Goal: Task Accomplishment & Management: Manage account settings

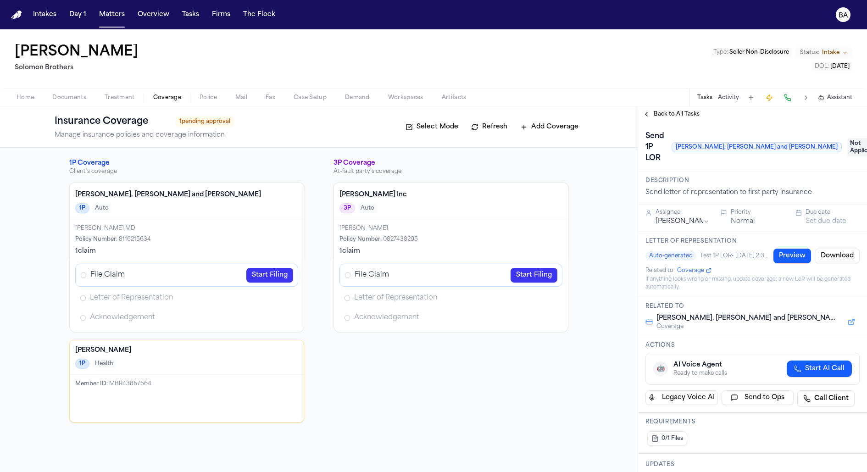
click at [268, 273] on link "Start Filing" at bounding box center [269, 275] width 47 height 15
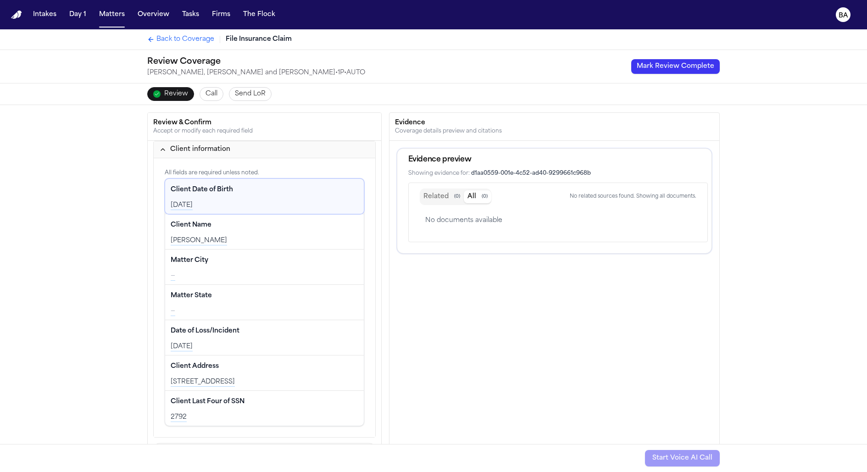
click at [251, 95] on span "Send LoR" at bounding box center [250, 93] width 31 height 9
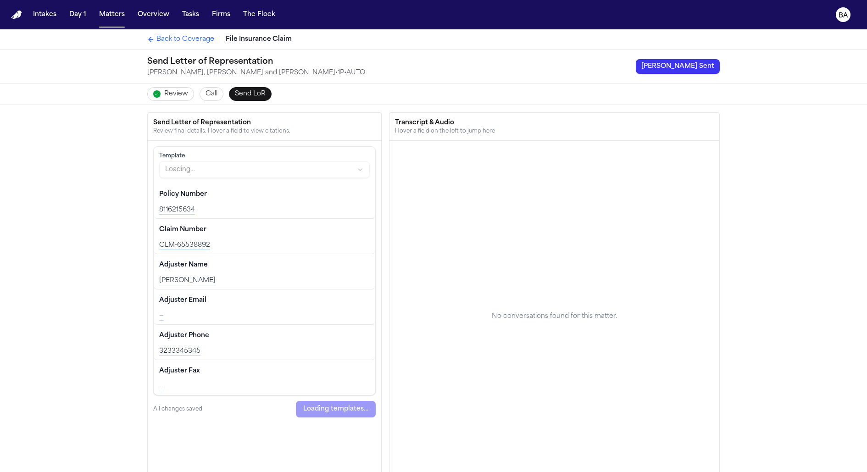
click at [167, 90] on span "Review" at bounding box center [176, 93] width 24 height 9
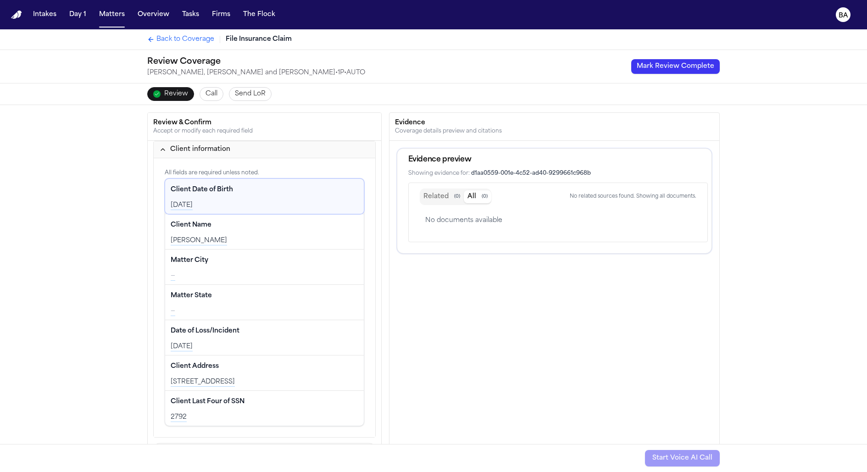
click at [187, 43] on span "Back to Coverage" at bounding box center [185, 39] width 58 height 9
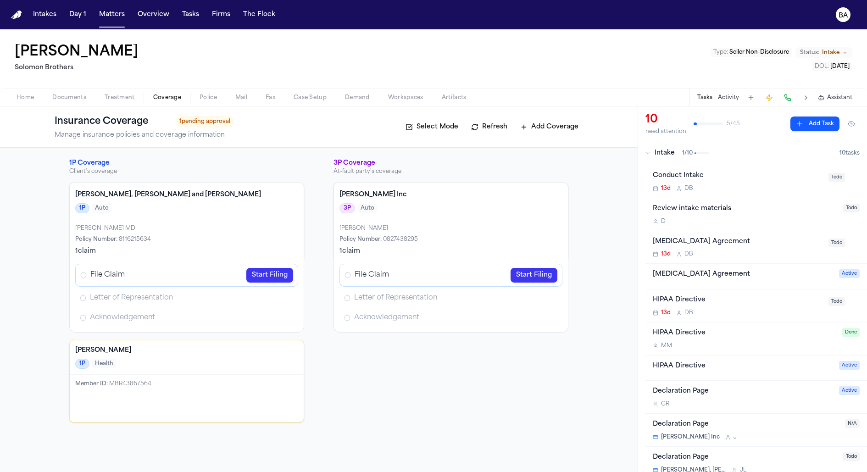
click at [684, 154] on span "1 / 10" at bounding box center [687, 153] width 11 height 7
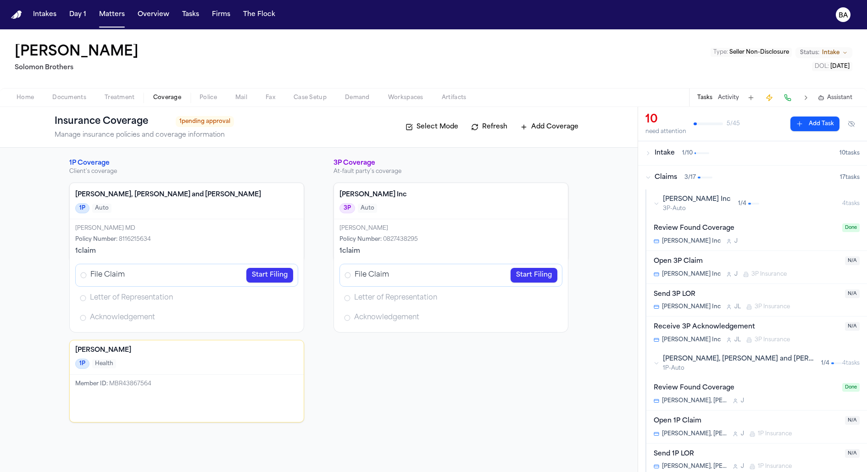
click at [683, 183] on button "Claims 3 / 17 17 task s" at bounding box center [752, 178] width 229 height 24
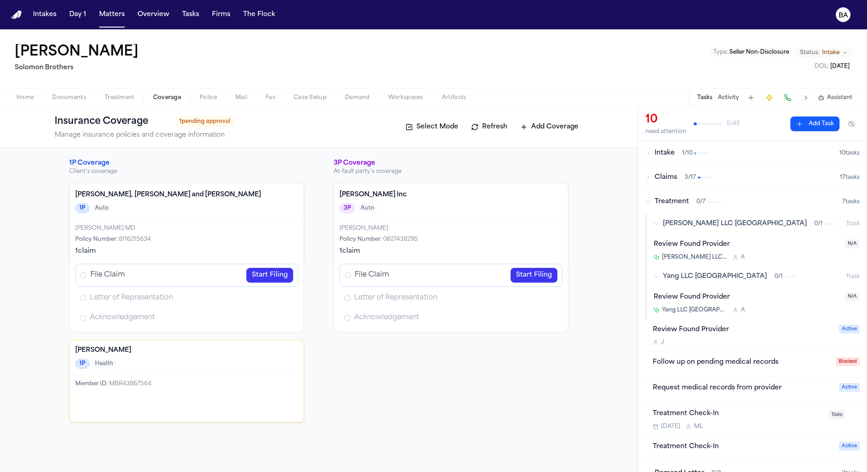
click at [747, 249] on div "Review Found Provider" at bounding box center [747, 244] width 186 height 11
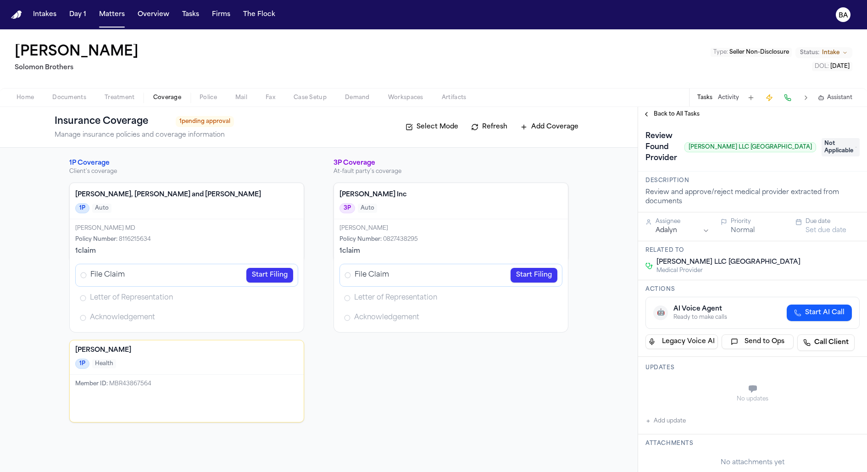
click at [669, 114] on span "Back to All Tasks" at bounding box center [677, 114] width 46 height 7
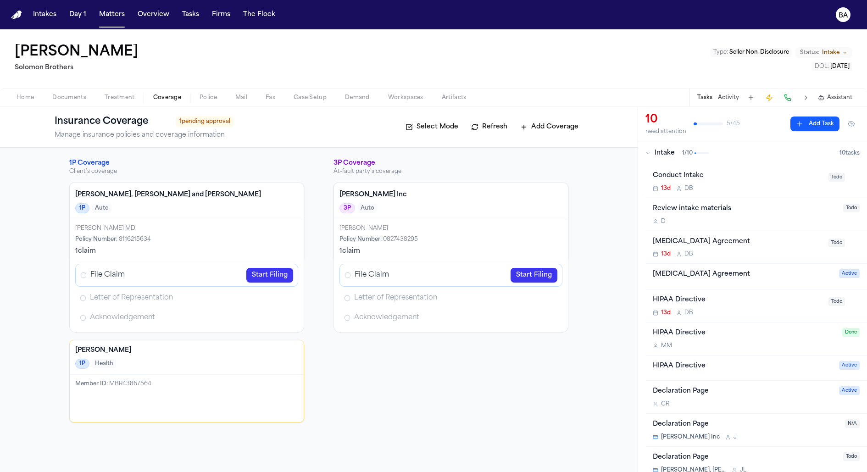
click at [648, 157] on button "Intake 1 / 10 10 task s" at bounding box center [752, 153] width 229 height 24
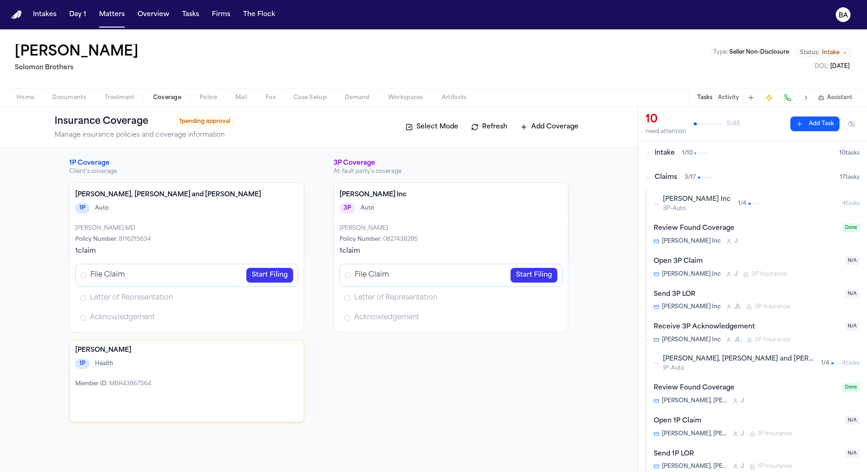
click at [649, 176] on icon "button" at bounding box center [648, 178] width 6 height 6
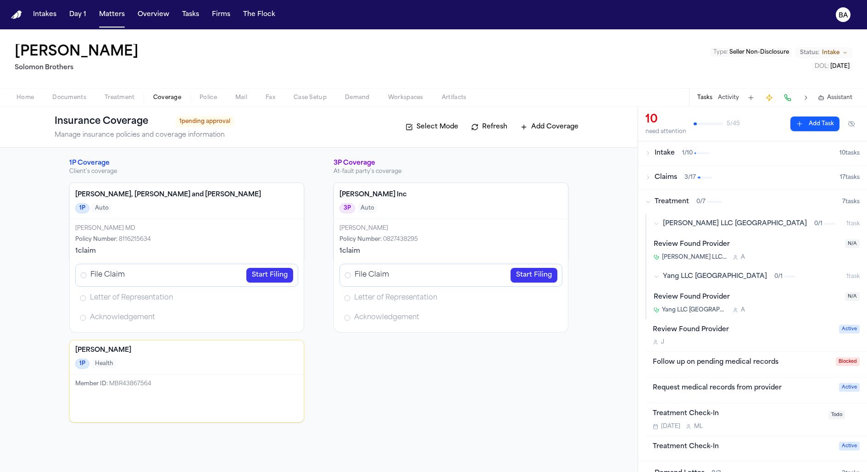
click at [645, 199] on icon "button" at bounding box center [648, 202] width 6 height 6
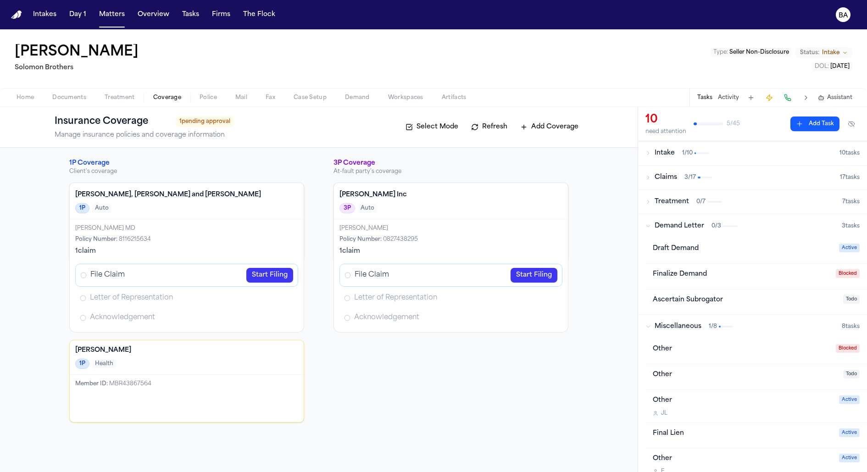
click at [643, 219] on button "Demand Letter 0 / 3 3 task s" at bounding box center [752, 226] width 229 height 24
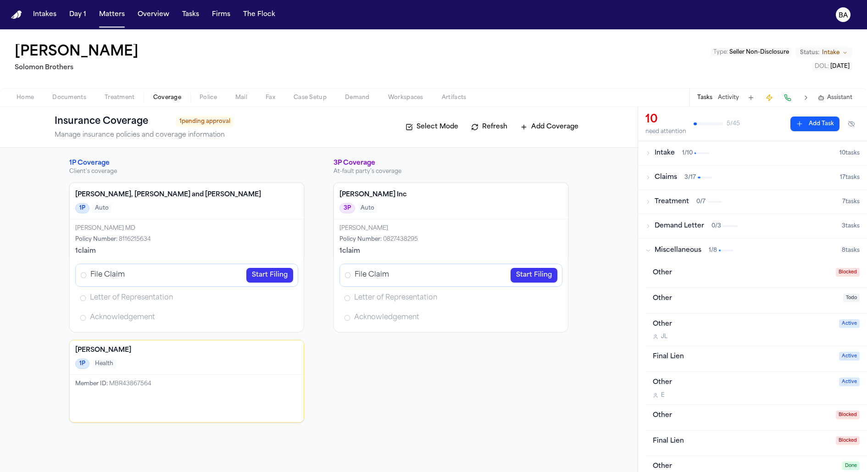
click at [647, 243] on button "Miscellaneous 1 / 8 8 task s" at bounding box center [752, 251] width 229 height 24
click at [649, 184] on button "Claims 3 / 17 17 task s" at bounding box center [752, 178] width 229 height 24
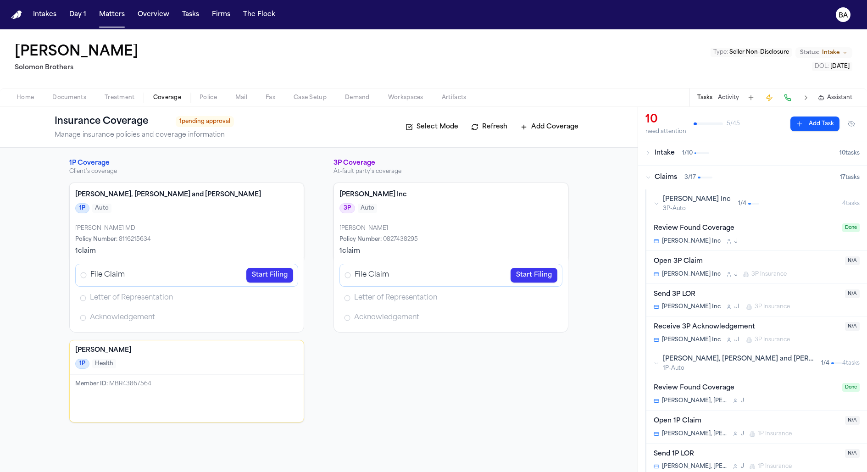
click at [649, 203] on button "Bryan Inc 3P-Auto 1 / 4 4 task s" at bounding box center [756, 203] width 221 height 28
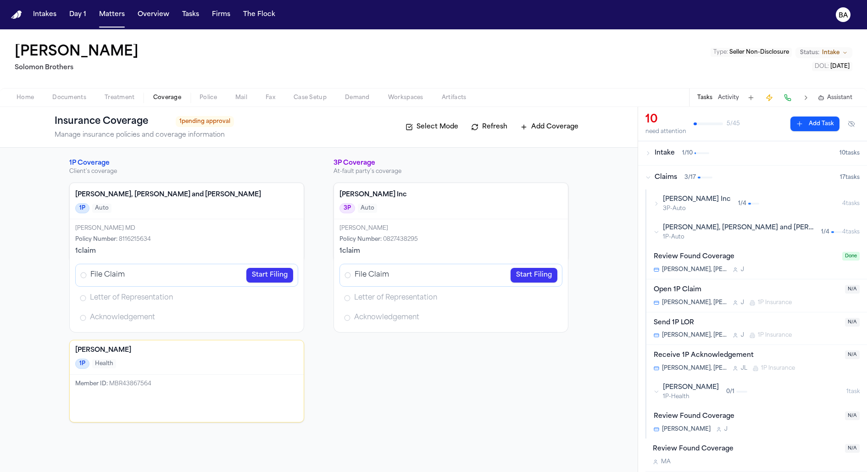
click at [649, 203] on button "Bryan Inc 3P-Auto 1 / 4 4 task s" at bounding box center [756, 203] width 221 height 28
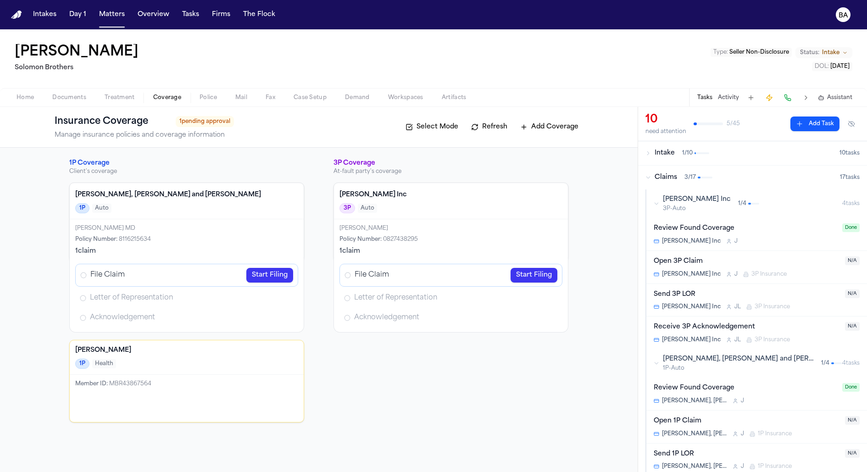
click at [718, 208] on div "Bryan Inc 3P-Auto 1 / 4" at bounding box center [748, 203] width 189 height 17
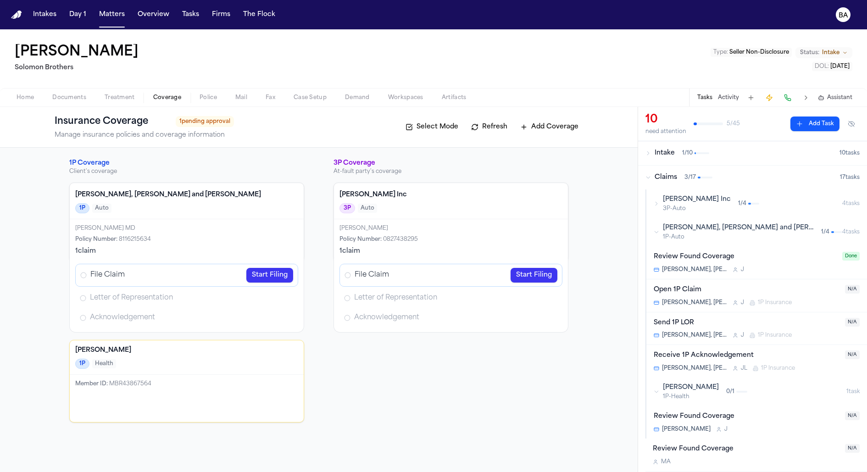
click at [718, 235] on span "1P-Auto" at bounding box center [738, 236] width 151 height 7
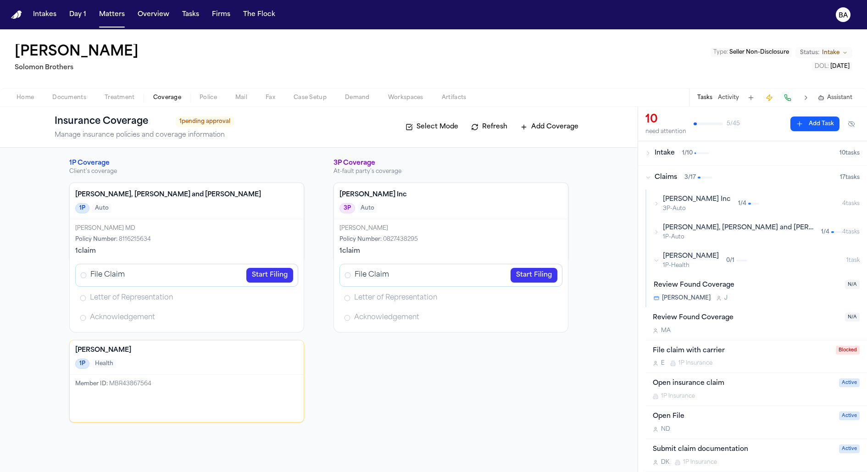
click at [718, 237] on span "1P-Auto" at bounding box center [738, 236] width 151 height 7
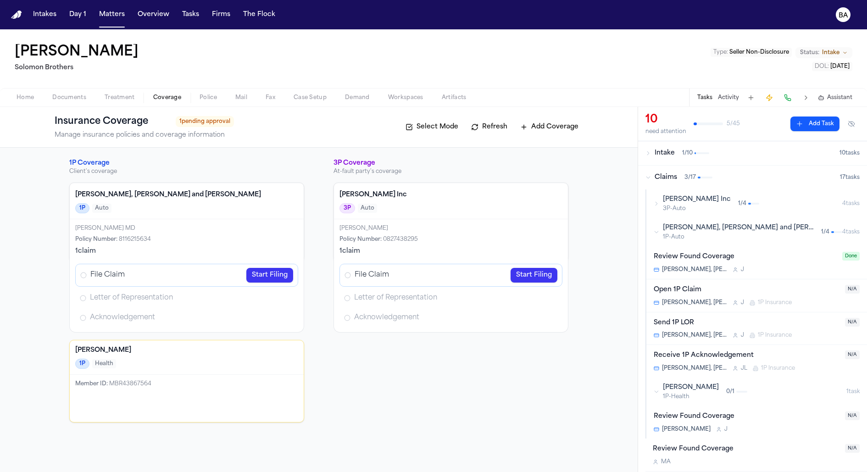
click at [273, 269] on link "Start Filing" at bounding box center [269, 275] width 47 height 15
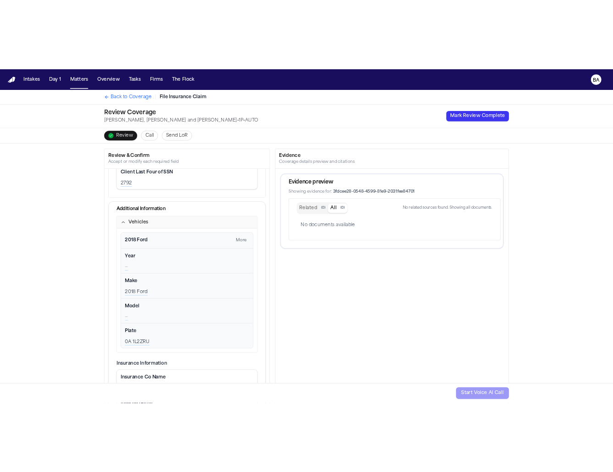
scroll to position [343, 0]
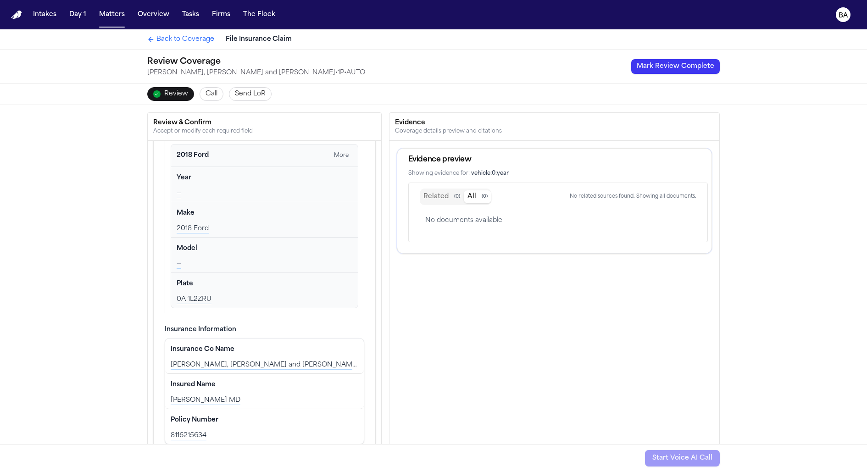
click at [677, 69] on button "Mark Review Complete" at bounding box center [675, 66] width 89 height 15
click at [194, 39] on span "Back to Coverage" at bounding box center [185, 39] width 58 height 9
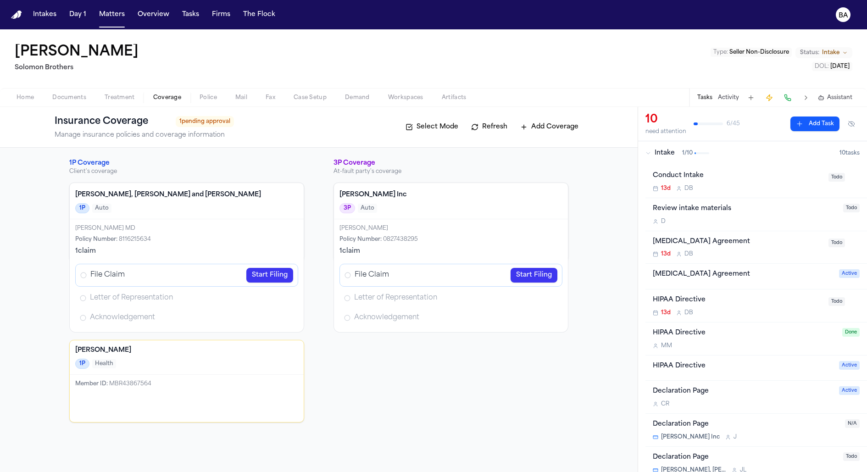
click at [286, 274] on link "Start Filing" at bounding box center [269, 275] width 47 height 15
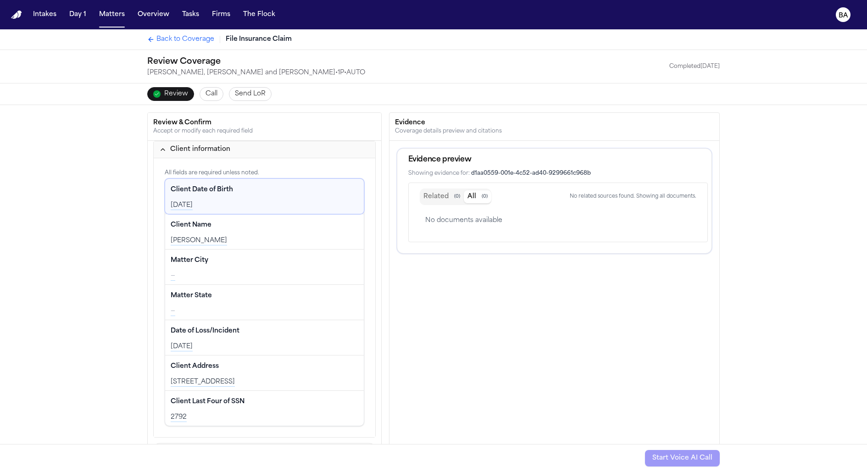
click at [205, 91] on span "Call" at bounding box center [211, 93] width 12 height 9
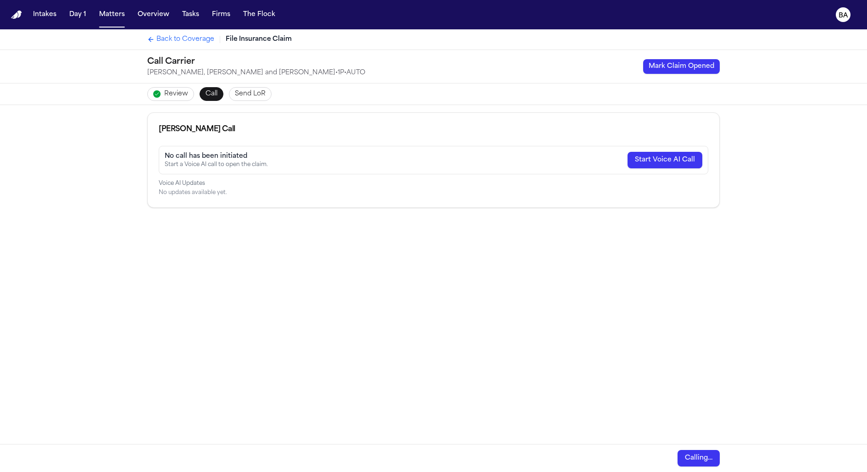
click at [681, 72] on button "Mark Claim Opened" at bounding box center [681, 66] width 77 height 15
click at [229, 94] on button "Send LoR" at bounding box center [250, 94] width 43 height 14
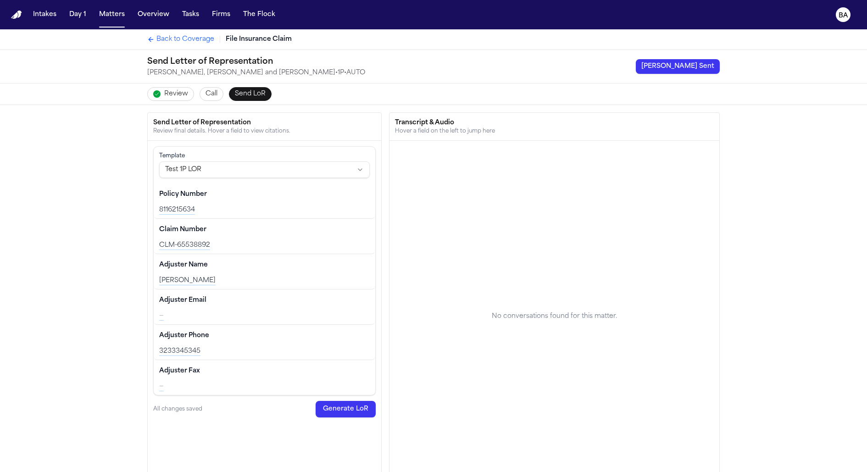
click at [207, 94] on span "Call" at bounding box center [211, 93] width 12 height 9
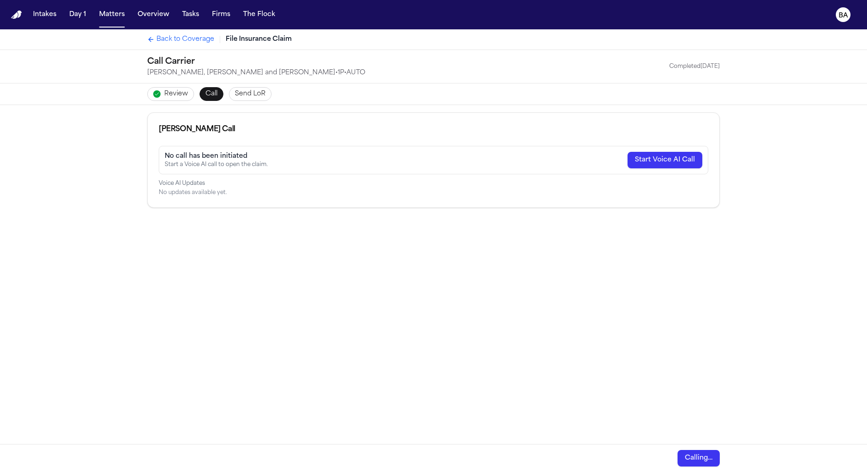
click at [188, 39] on span "Back to Coverage" at bounding box center [185, 39] width 58 height 9
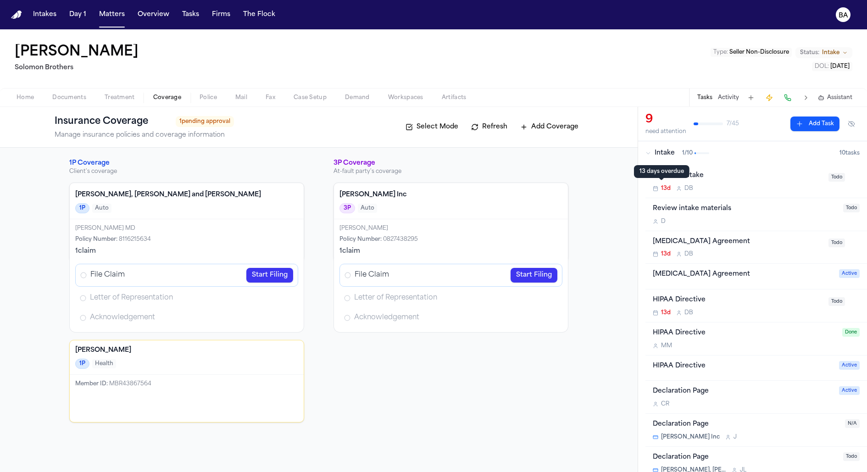
click at [655, 157] on span "Intake" at bounding box center [665, 153] width 20 height 9
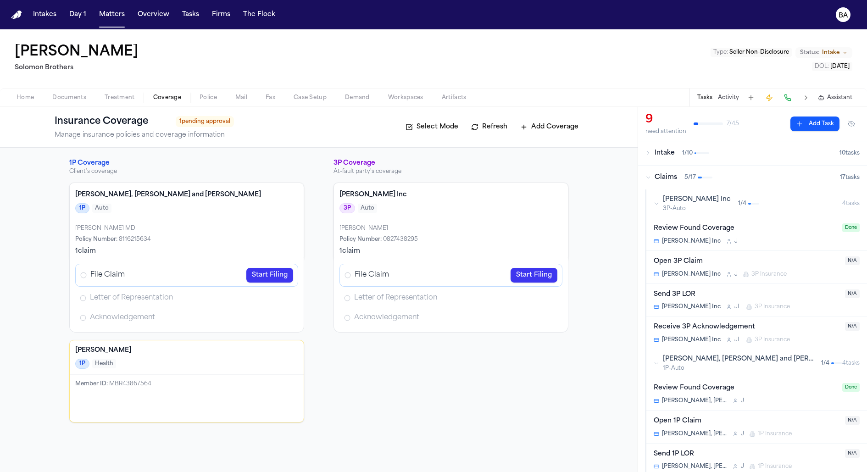
click at [658, 183] on button "Claims 5 / 17 17 task s" at bounding box center [752, 178] width 229 height 24
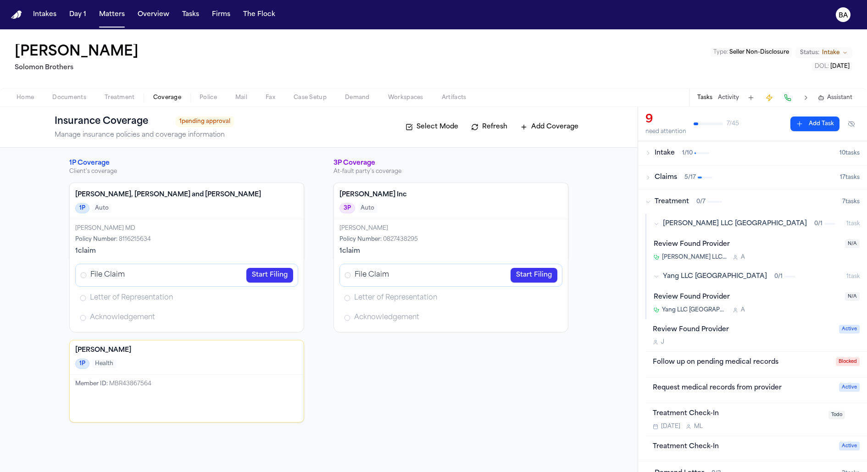
click at [660, 200] on span "Treatment" at bounding box center [672, 201] width 34 height 9
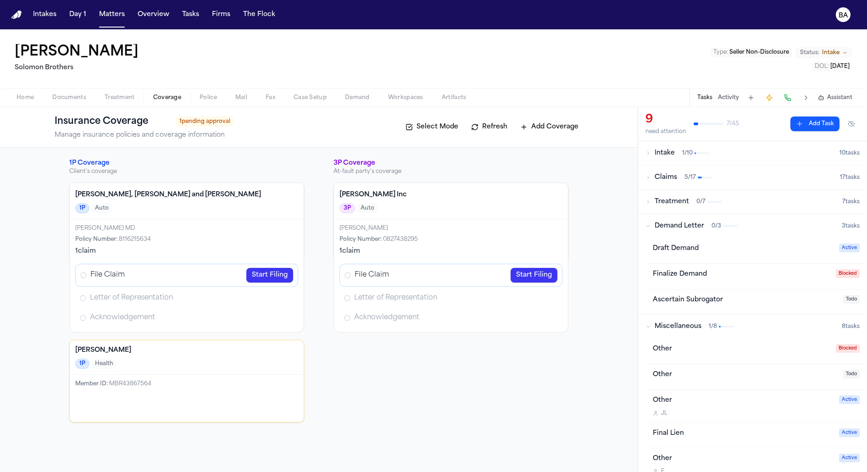
click at [665, 174] on span "Claims" at bounding box center [666, 177] width 22 height 9
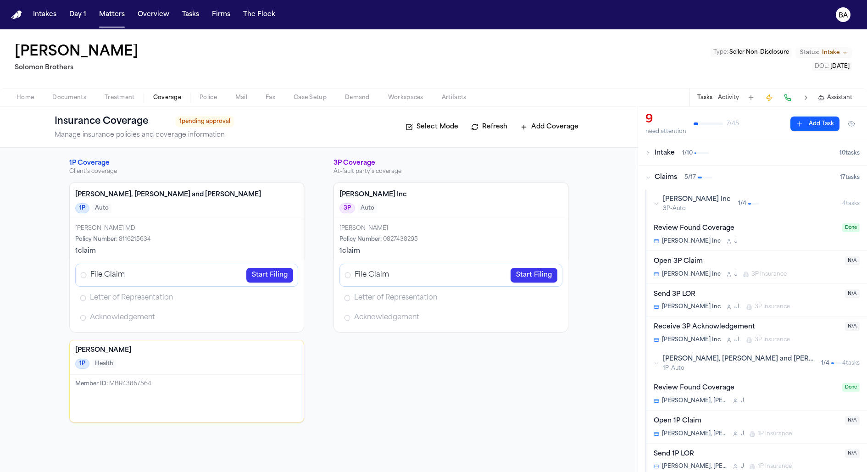
click at [655, 201] on icon "button" at bounding box center [657, 204] width 6 height 6
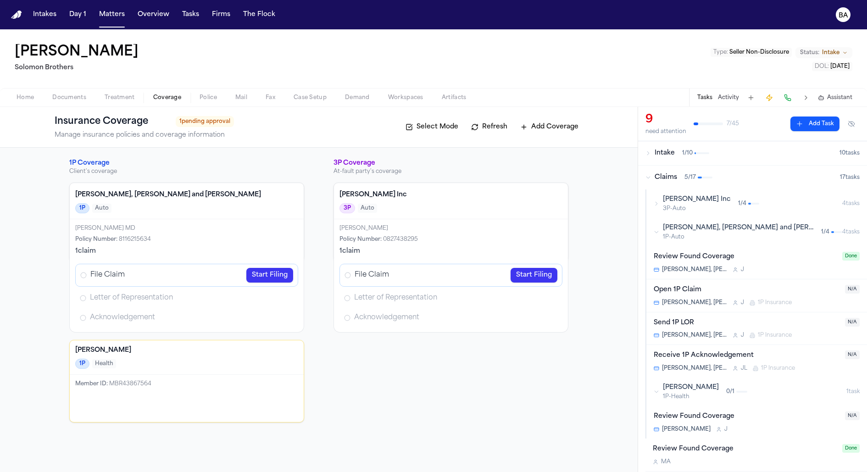
click at [657, 227] on div "Carter, Phillips and Salas 1P-Auto 1 / 4" at bounding box center [748, 231] width 189 height 17
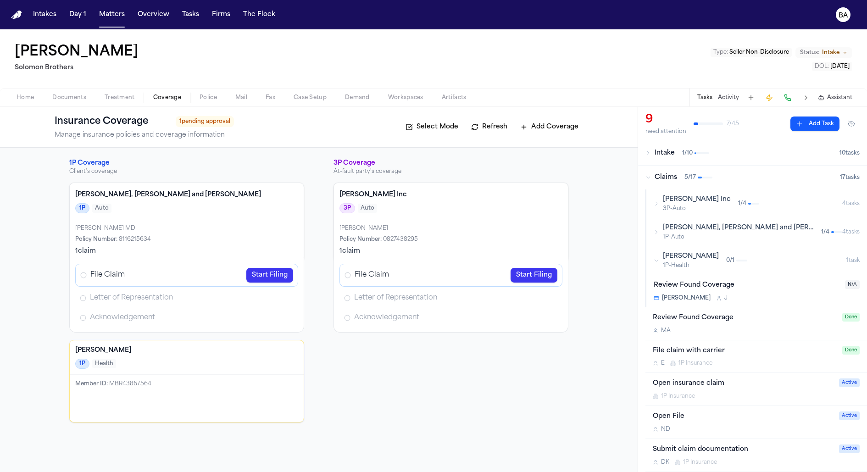
click at [658, 231] on icon "button" at bounding box center [657, 232] width 6 height 6
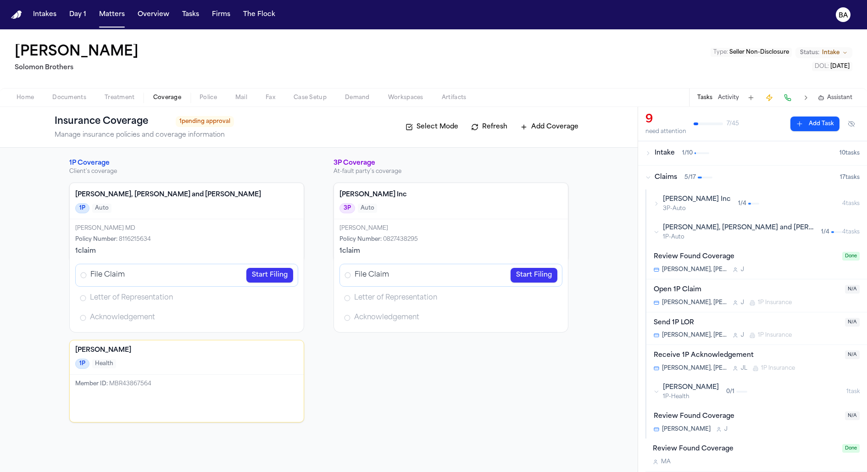
click at [727, 283] on div "Open 1P Claim Carter, Phillips and Salas J 1P Insurance N/A" at bounding box center [756, 295] width 221 height 33
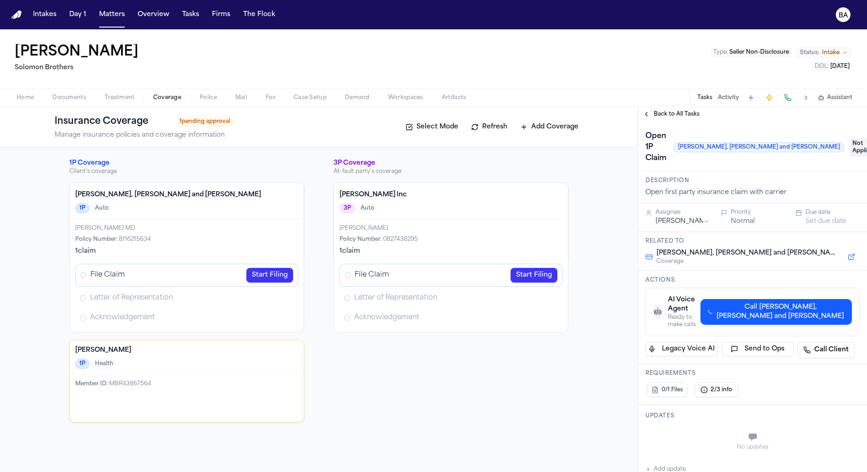
click at [261, 275] on link "Start Filing" at bounding box center [269, 275] width 47 height 15
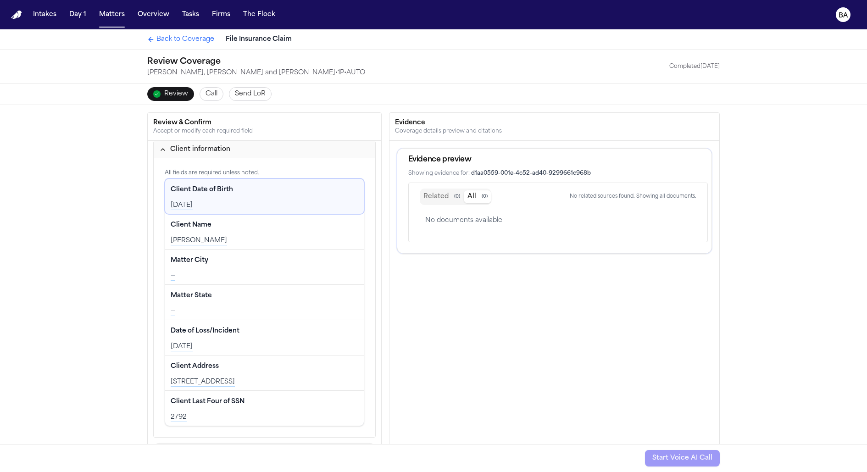
click at [205, 94] on span "Call" at bounding box center [211, 93] width 12 height 9
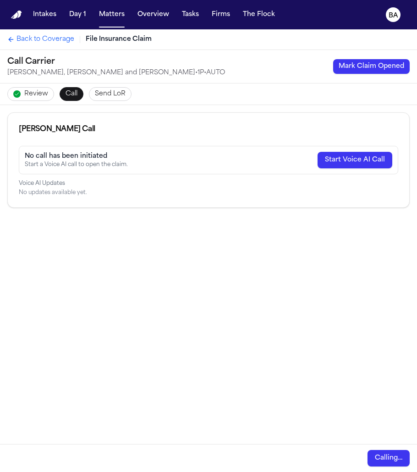
click at [376, 69] on button "Mark Claim Opened" at bounding box center [371, 66] width 77 height 15
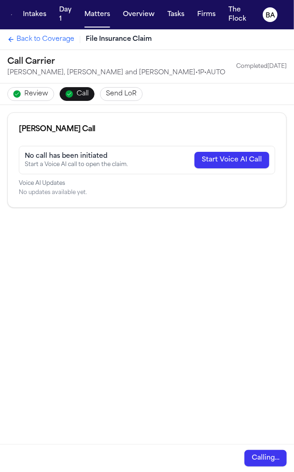
click at [254, 67] on div "Completed 08/26/2025" at bounding box center [261, 66] width 50 height 7
click at [127, 87] on button "Send LoR" at bounding box center [121, 94] width 43 height 14
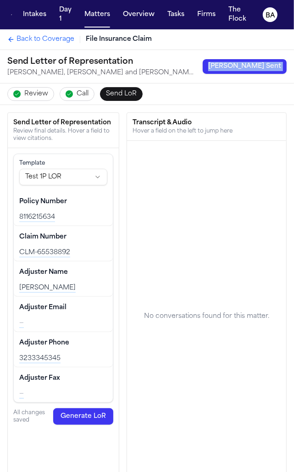
click at [83, 90] on span "Call" at bounding box center [83, 93] width 12 height 9
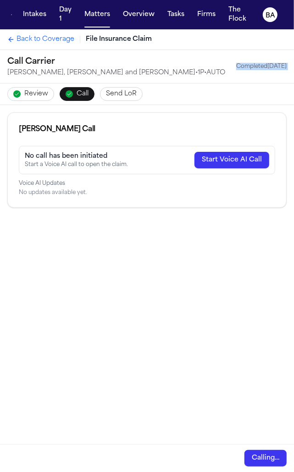
click at [113, 90] on span "Send LoR" at bounding box center [121, 93] width 31 height 9
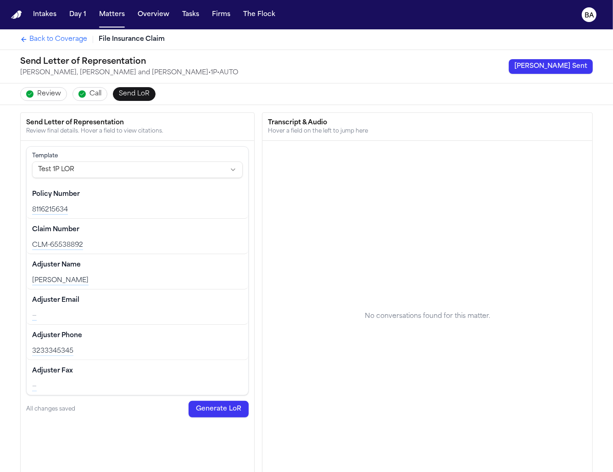
click at [467, 100] on div "Review Call Send LoR" at bounding box center [306, 93] width 587 height 21
click at [93, 98] on span "Call" at bounding box center [95, 93] width 12 height 9
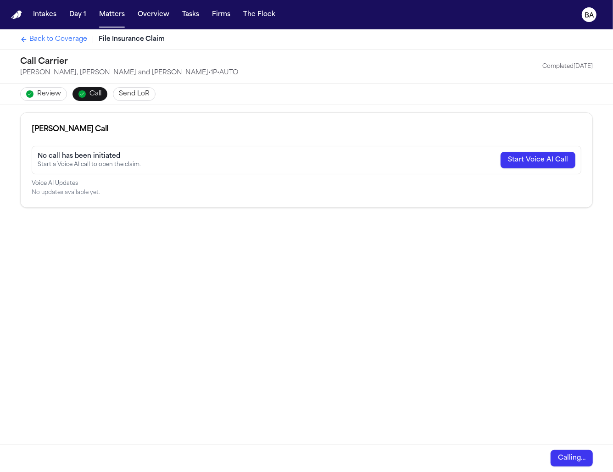
click at [293, 77] on div "Call Carrier Carter, Phillips and Salas • 1P • AUTO Completed 08/26/2025" at bounding box center [306, 66] width 587 height 33
click at [48, 95] on span "Review" at bounding box center [49, 93] width 24 height 9
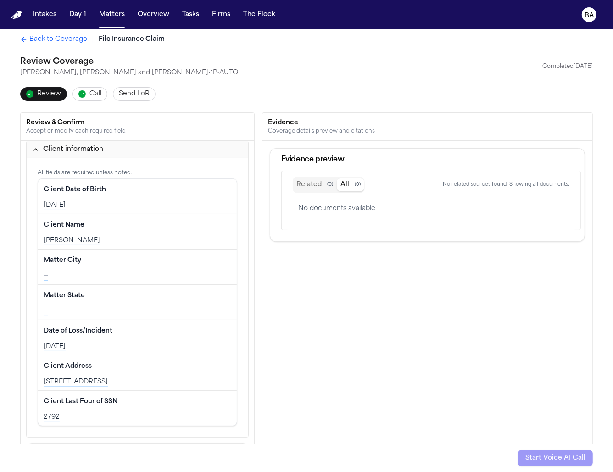
click at [125, 97] on span "Send LoR" at bounding box center [134, 93] width 31 height 9
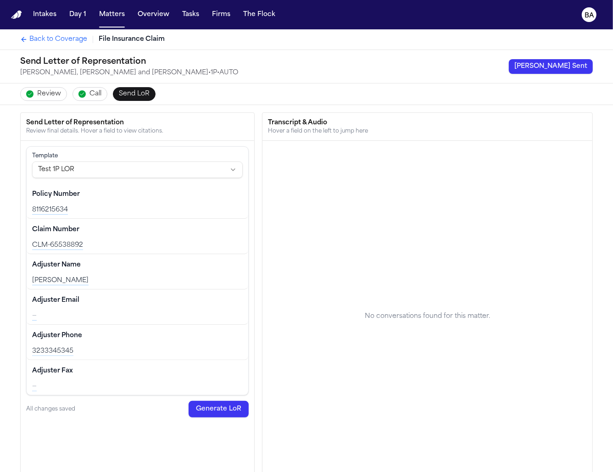
click at [588, 62] on button "Mark LoR Sent" at bounding box center [551, 66] width 84 height 15
click at [72, 40] on span "Back to Coverage" at bounding box center [58, 39] width 58 height 9
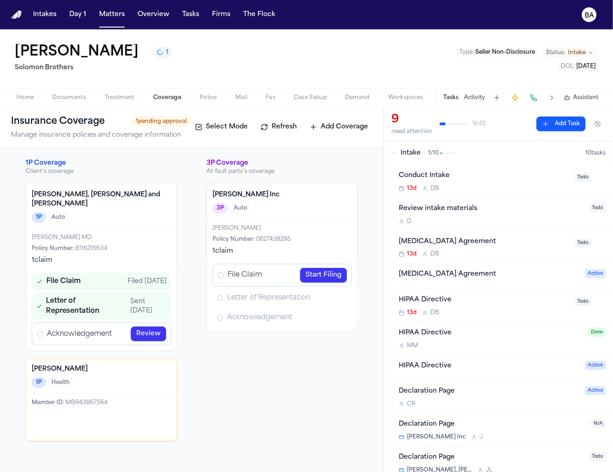
click at [403, 151] on span "Intake" at bounding box center [410, 153] width 20 height 9
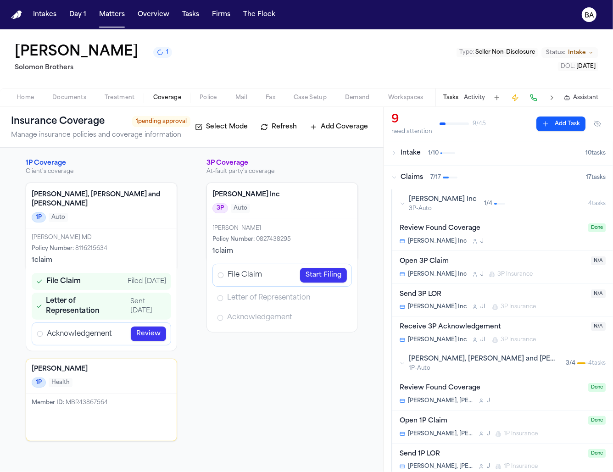
click at [403, 174] on span "Claims" at bounding box center [411, 177] width 22 height 9
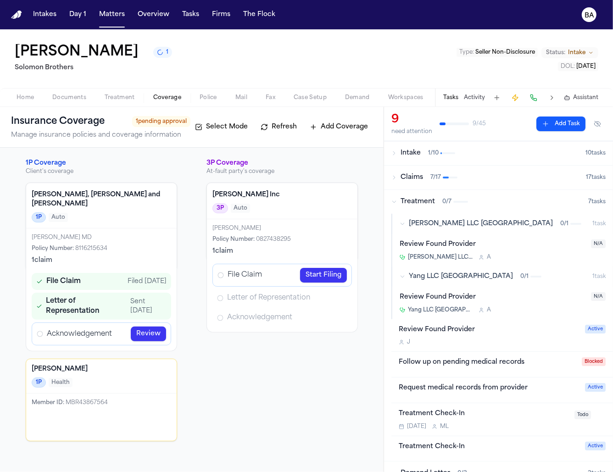
click at [399, 200] on div "Treatment 0 / 7" at bounding box center [489, 201] width 197 height 9
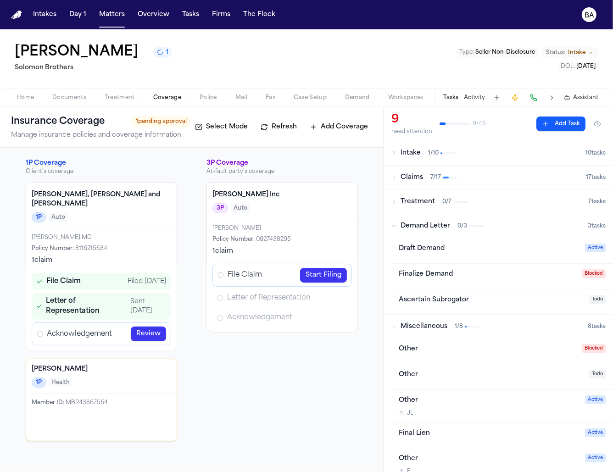
click at [394, 178] on icon "button" at bounding box center [394, 178] width 6 height 6
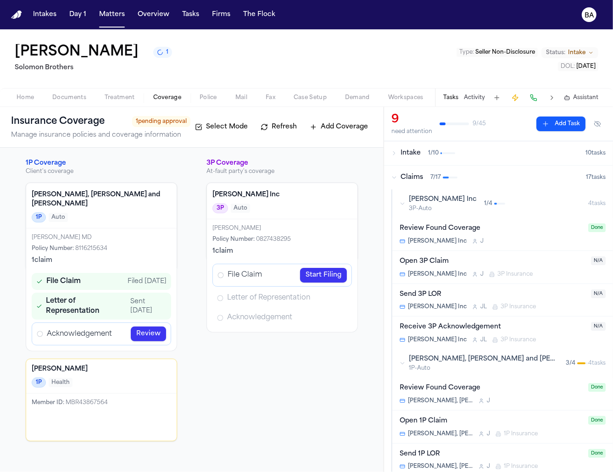
click at [398, 201] on button "Bryan Inc 3P-Auto 1 / 4 4 task s" at bounding box center [502, 203] width 221 height 28
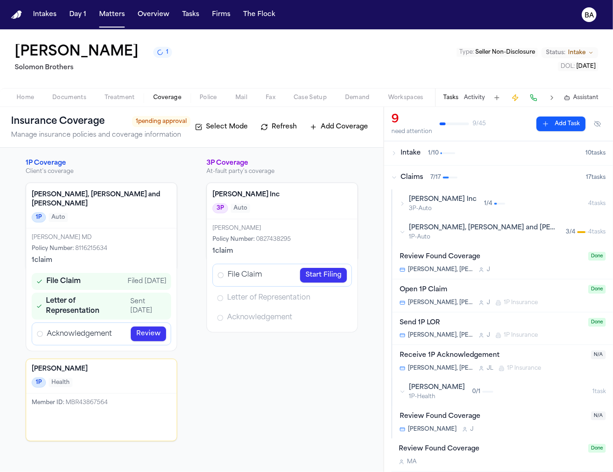
click at [156, 327] on link "Review" at bounding box center [148, 334] width 35 height 15
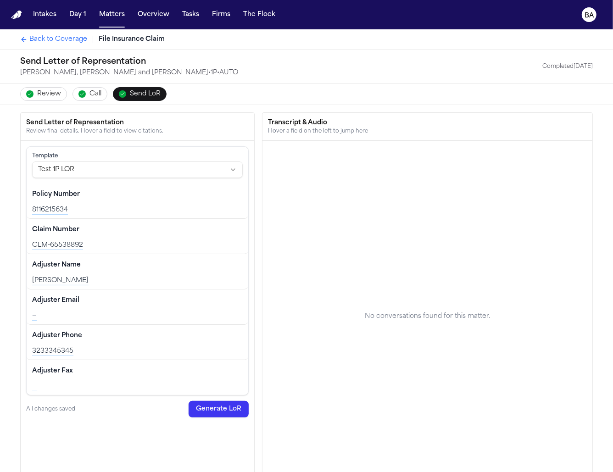
click at [58, 40] on span "Back to Coverage" at bounding box center [58, 39] width 58 height 9
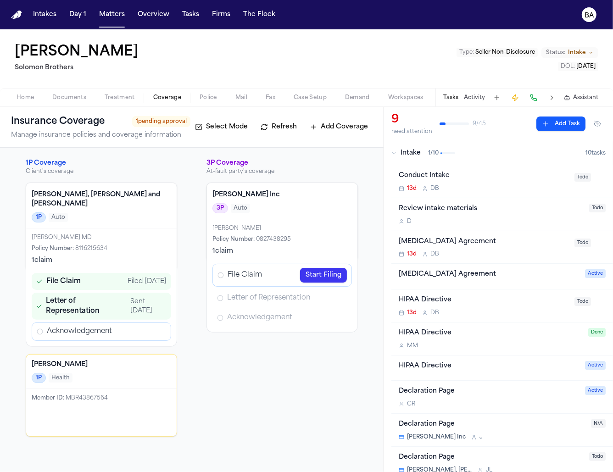
click at [255, 373] on div "3P Coverage At-fault party's coverage Bryan Inc 3P Auto Holly King Policy Numbe…" at bounding box center [281, 298] width 151 height 278
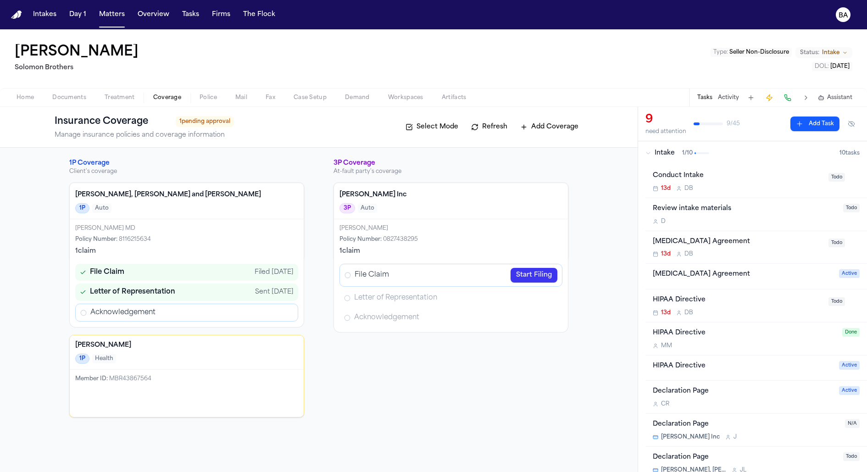
click at [222, 312] on div "Acknowledgement" at bounding box center [186, 313] width 223 height 18
click at [527, 271] on link "Start Filing" at bounding box center [533, 275] width 47 height 15
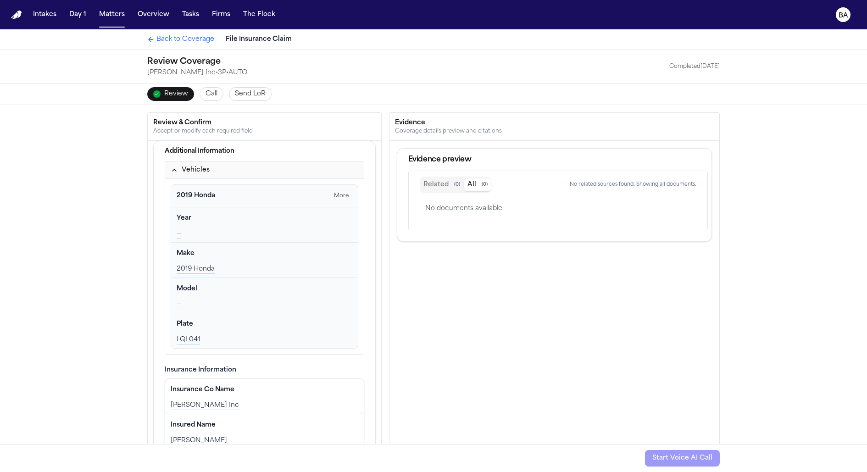
click at [264, 169] on button "Vehicles" at bounding box center [264, 170] width 199 height 17
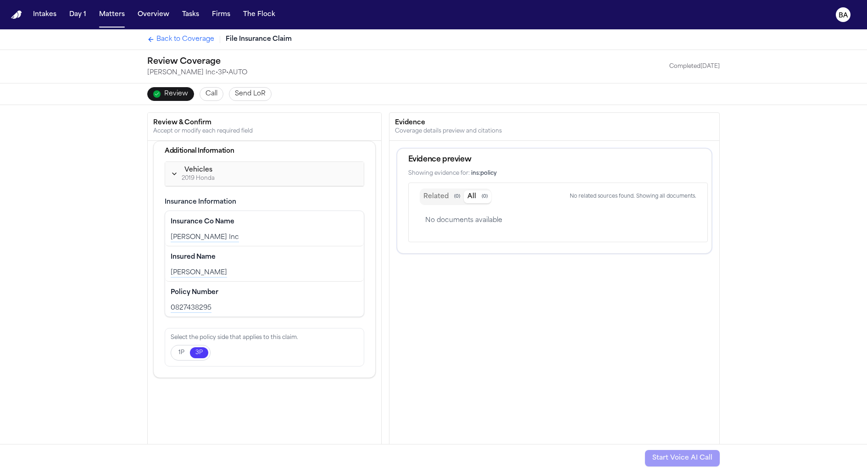
click at [178, 350] on button "1P" at bounding box center [181, 352] width 17 height 11
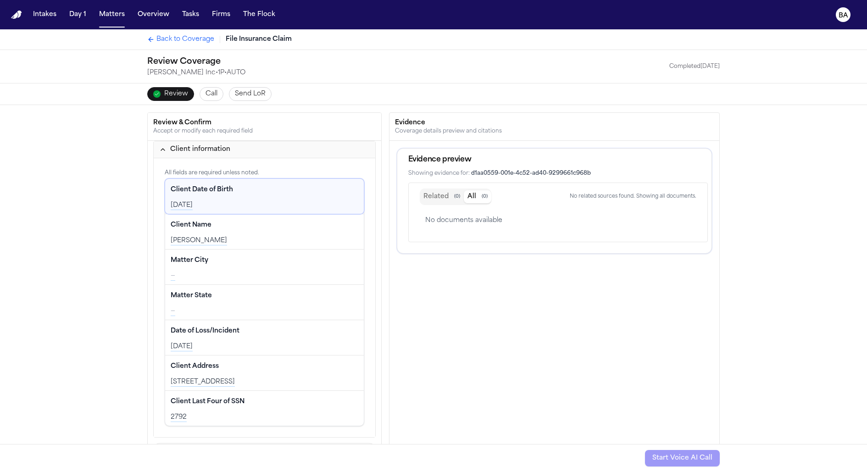
click at [175, 32] on div "Back to Coverage File Insurance Claim" at bounding box center [433, 39] width 587 height 20
click at [175, 40] on span "Back to Coverage" at bounding box center [185, 39] width 58 height 9
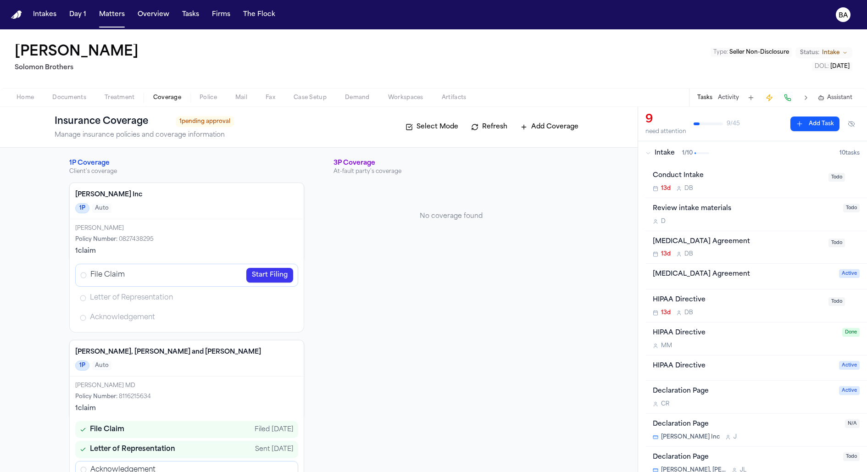
click at [261, 273] on link "Start Filing" at bounding box center [269, 275] width 47 height 15
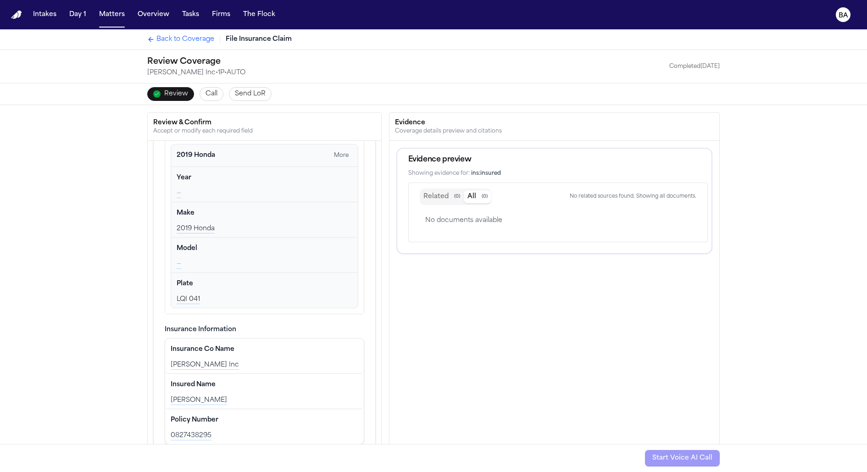
scroll to position [67, 0]
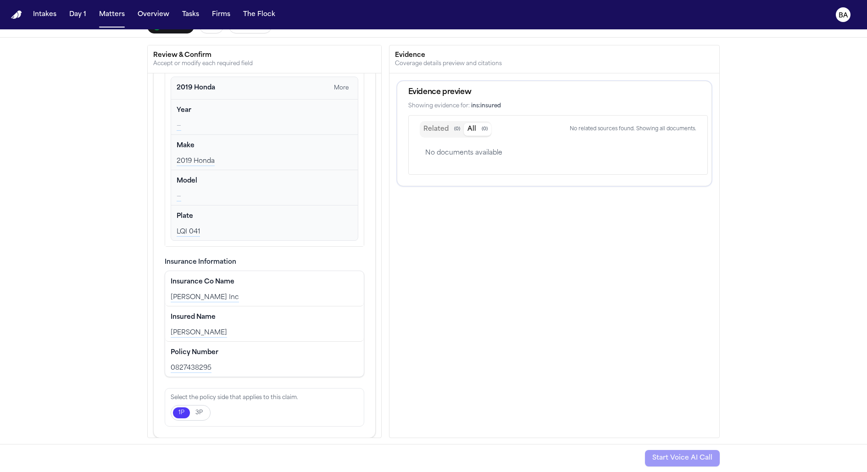
click at [194, 411] on div "1P 3P" at bounding box center [191, 413] width 40 height 16
click at [196, 407] on button "3P" at bounding box center [199, 412] width 18 height 11
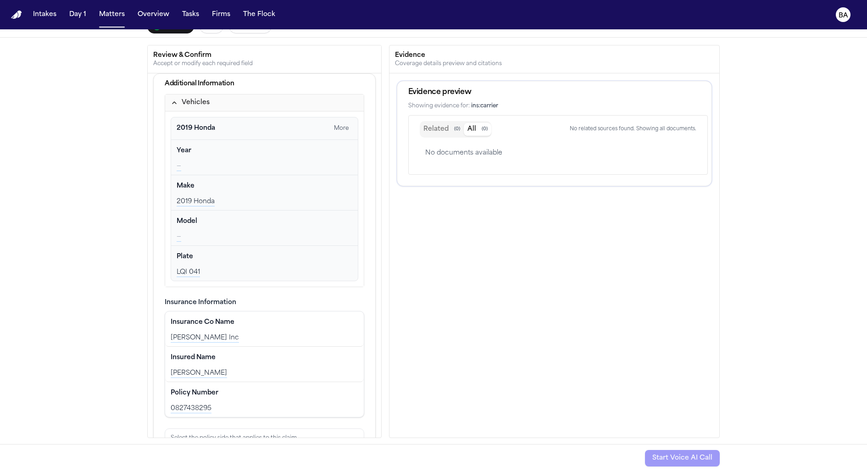
scroll to position [0, 0]
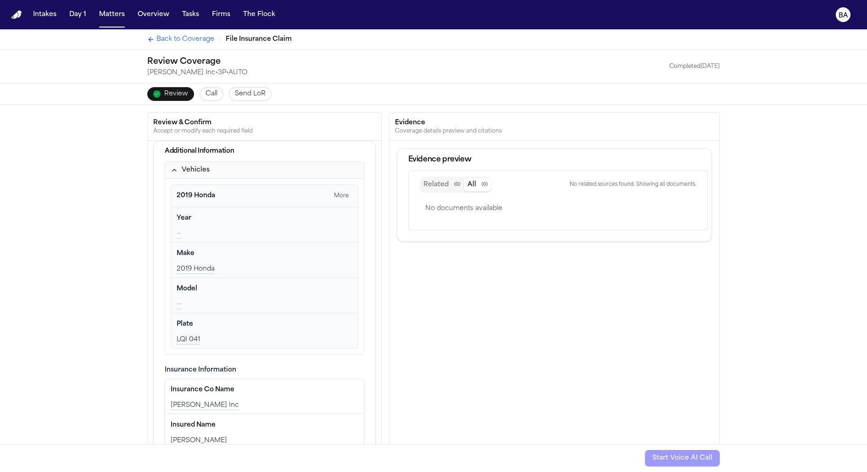
click at [209, 172] on button "Vehicles" at bounding box center [264, 170] width 199 height 17
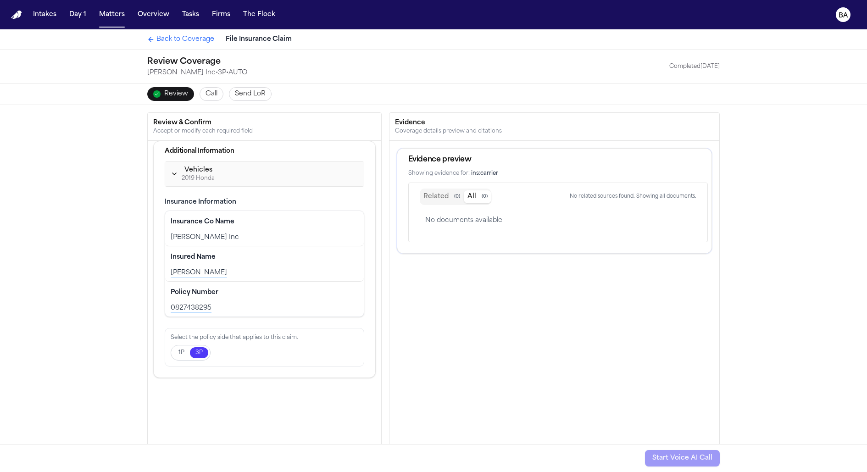
click at [198, 172] on div "Vehicles" at bounding box center [198, 170] width 33 height 9
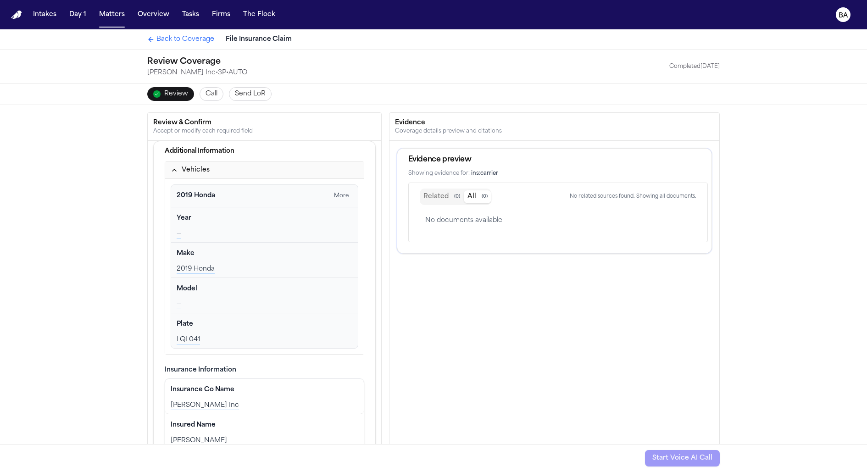
click at [198, 172] on div "Vehicles" at bounding box center [196, 170] width 28 height 9
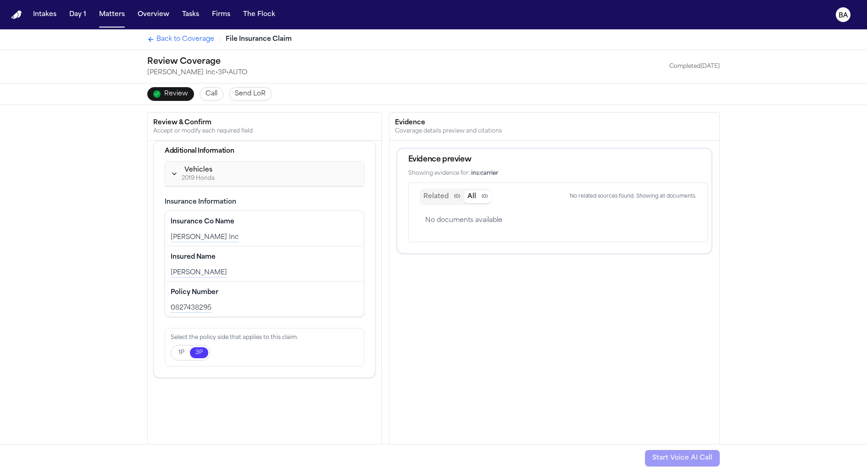
click at [612, 461] on div "Start Voice AI Call" at bounding box center [682, 458] width 75 height 17
click at [206, 99] on button "Call" at bounding box center [212, 94] width 24 height 14
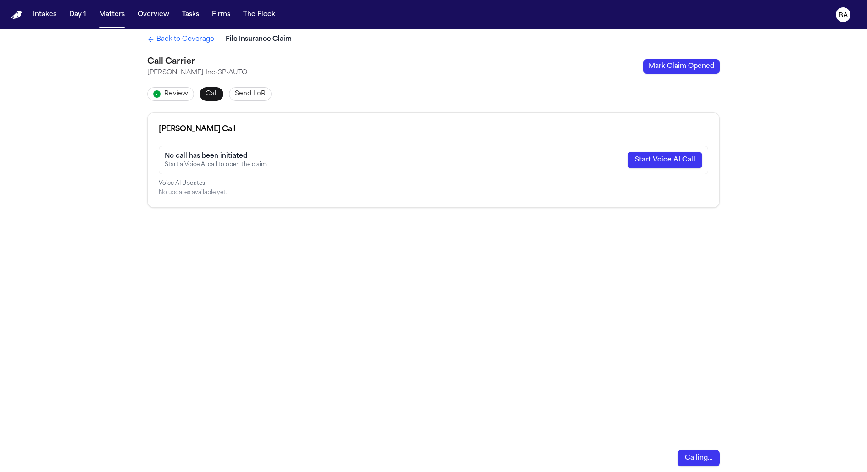
click at [195, 37] on span "Back to Coverage" at bounding box center [185, 39] width 58 height 9
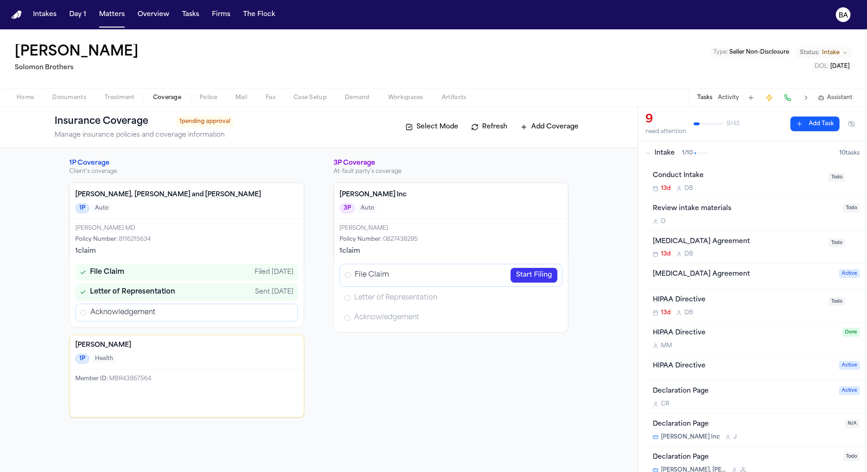
click at [612, 158] on button "Intake 1 / 10 10 task s" at bounding box center [752, 153] width 229 height 24
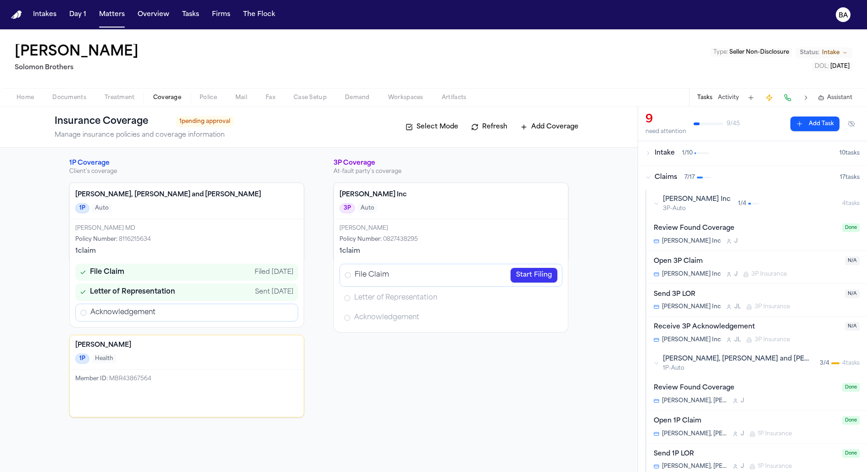
click at [612, 201] on icon "button" at bounding box center [657, 204] width 6 height 6
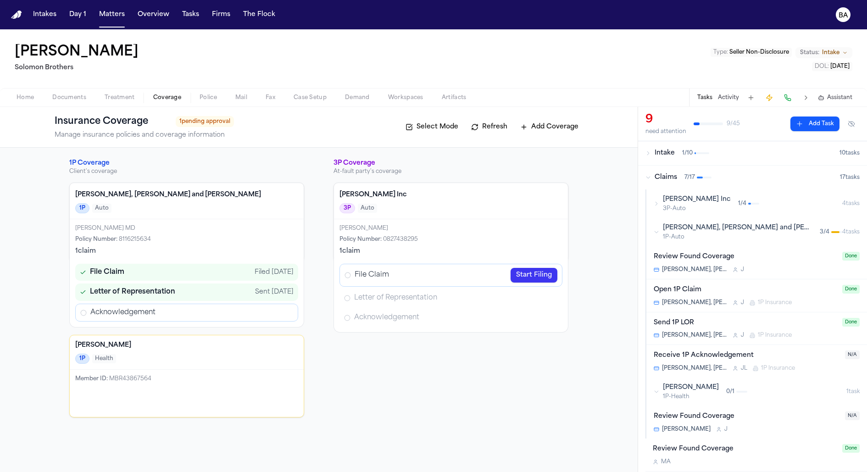
click at [612, 201] on icon "button" at bounding box center [657, 204] width 6 height 6
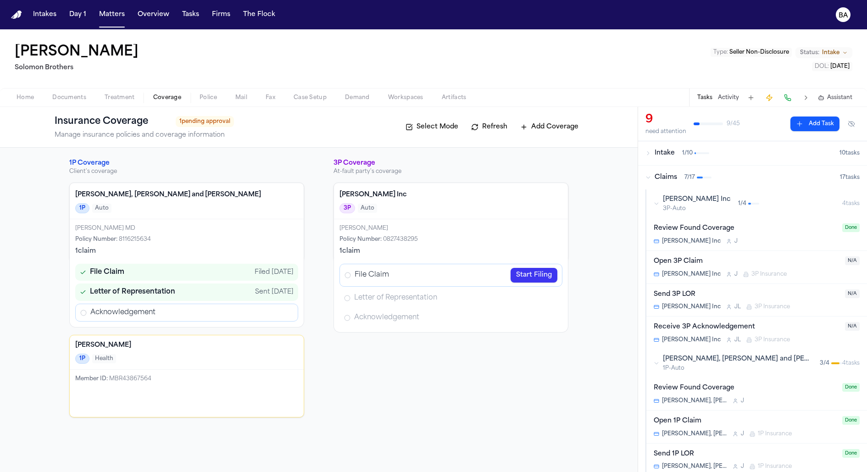
click at [516, 275] on link "Start Filing" at bounding box center [533, 275] width 47 height 15
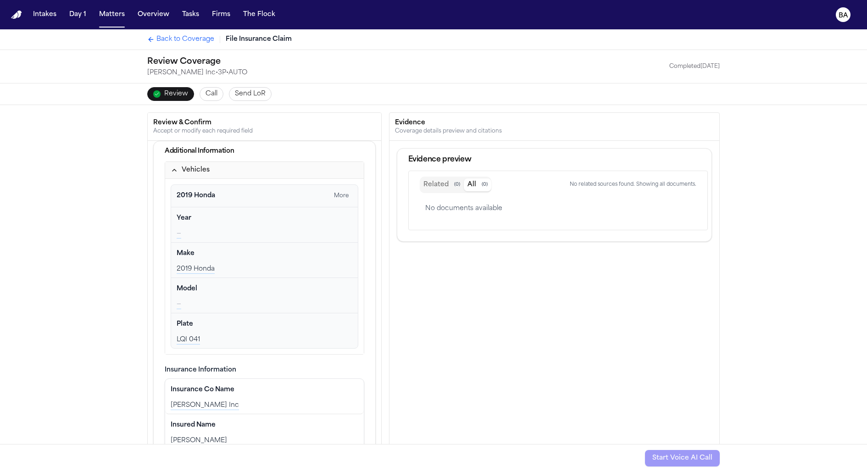
click at [215, 99] on button "Call" at bounding box center [212, 94] width 24 height 14
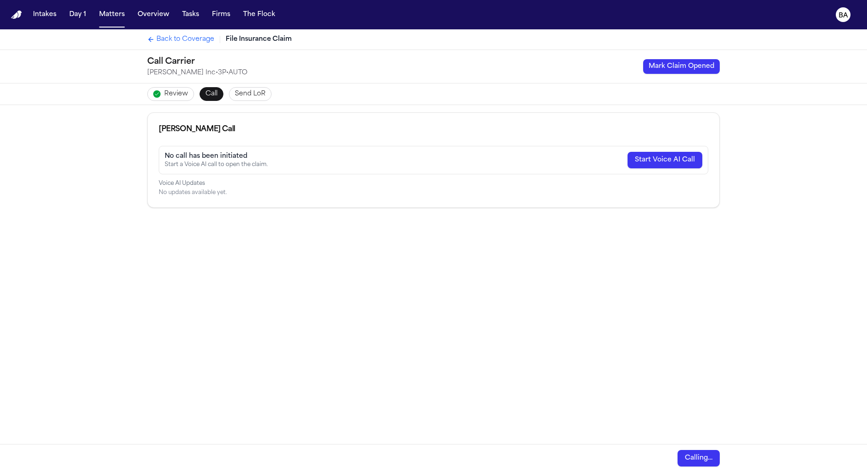
click at [612, 66] on button "Mark Claim Opened" at bounding box center [681, 66] width 77 height 15
click at [266, 95] on span "Send LoR" at bounding box center [261, 93] width 31 height 9
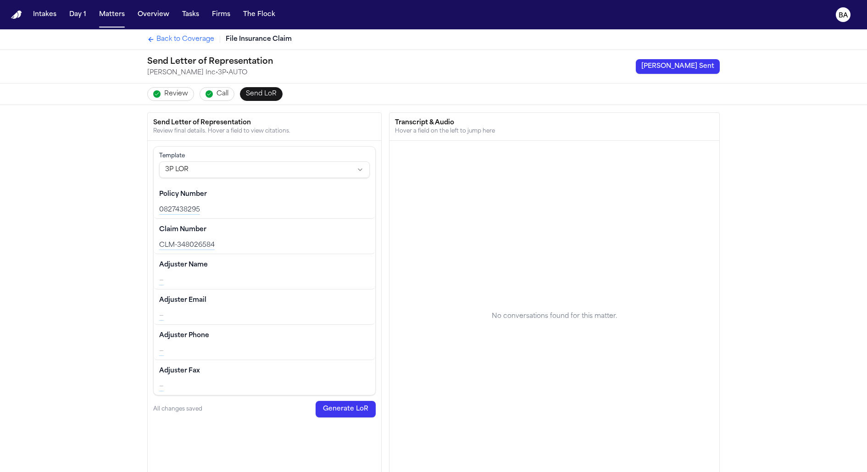
click at [363, 407] on button "Generate LoR" at bounding box center [346, 409] width 60 height 17
click at [267, 171] on html "Intakes Day 1 Matters Overview Tasks Firms The Flock BA Back to Coverage File I…" at bounding box center [433, 236] width 867 height 472
click at [111, 238] on html "Intakes Day 1 Matters Overview Tasks Firms The Flock BA Back to Coverage File I…" at bounding box center [433, 236] width 867 height 472
click at [612, 64] on button "[PERSON_NAME] Sent" at bounding box center [678, 66] width 84 height 15
click at [184, 37] on span "Back to Coverage" at bounding box center [185, 39] width 58 height 9
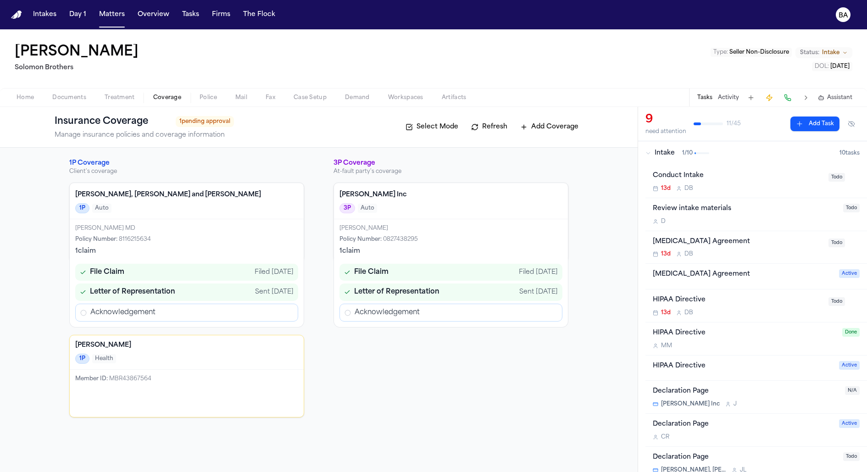
click at [612, 152] on span "Intake" at bounding box center [665, 153] width 20 height 9
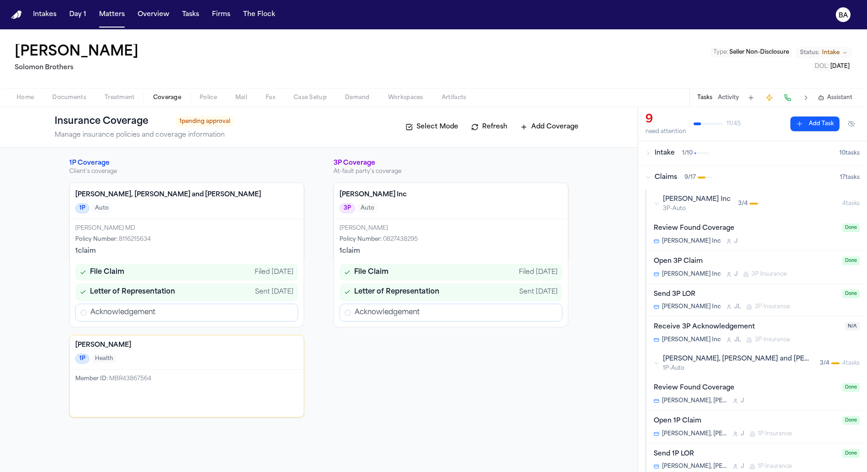
click at [612, 181] on div "Claims 9 / 17" at bounding box center [742, 177] width 194 height 9
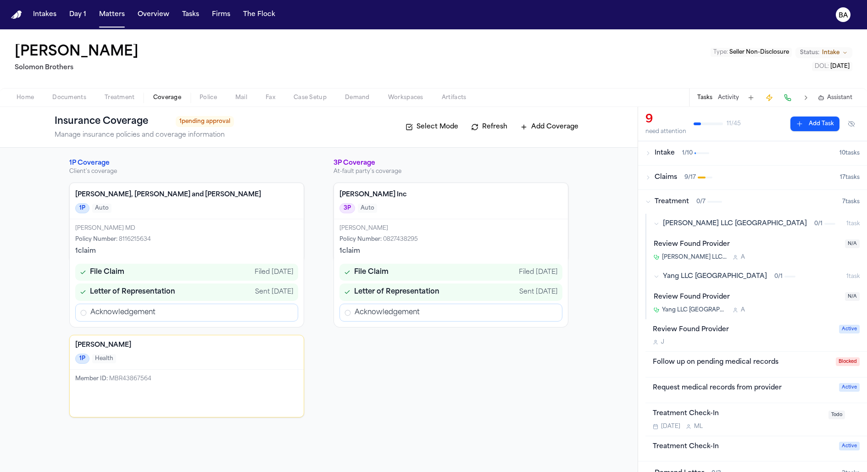
click at [612, 202] on div "Treatment 0 / 7" at bounding box center [743, 201] width 197 height 9
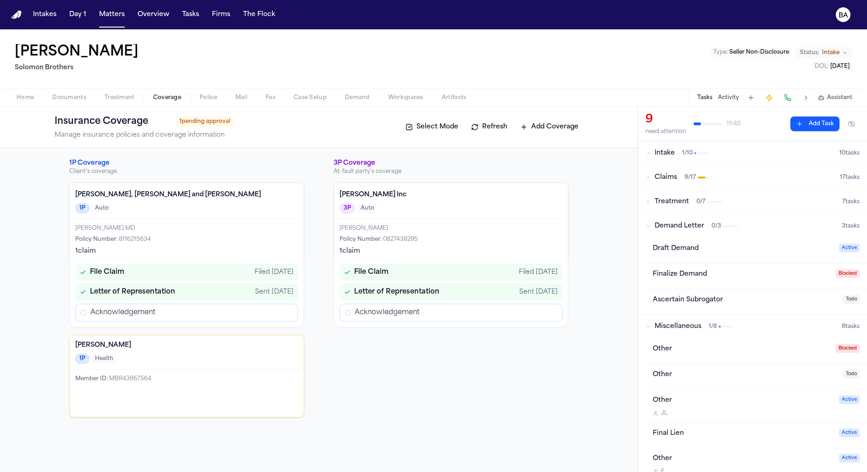
click at [612, 173] on div "Claims 9 / 17" at bounding box center [742, 177] width 194 height 9
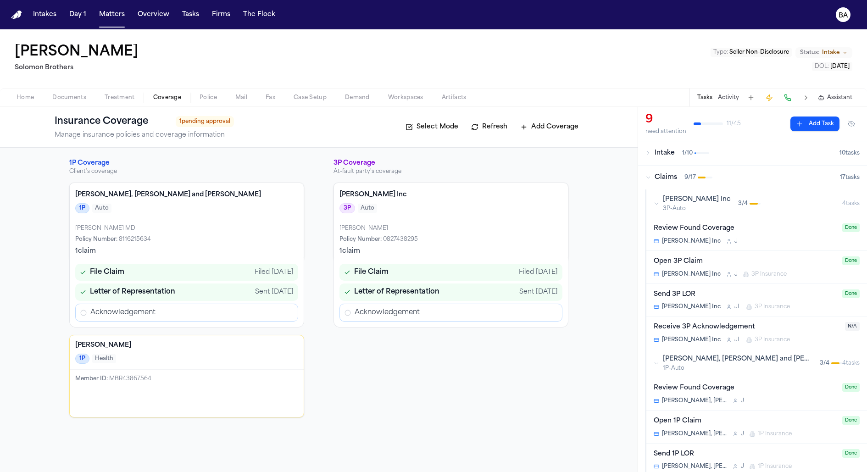
click at [612, 212] on button "Bryan Inc 3P-Auto 3 / 4 4 task s" at bounding box center [756, 203] width 221 height 28
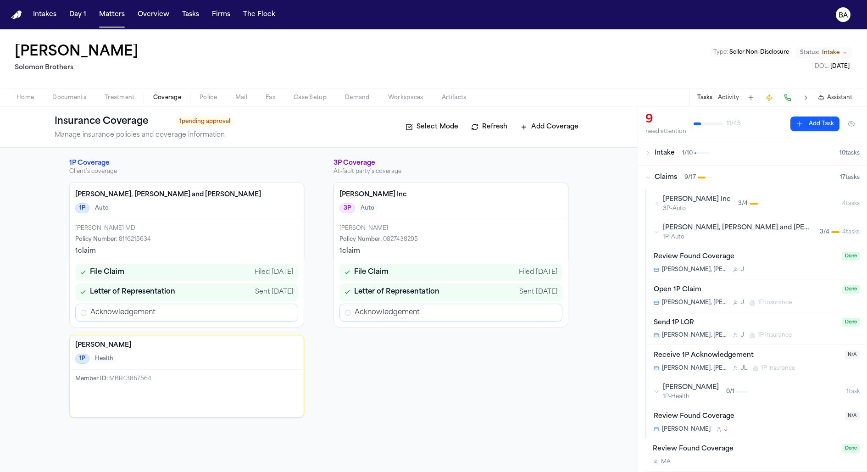
click at [452, 291] on div "Letter of Representation Sent 08/26/2025" at bounding box center [450, 291] width 223 height 17
click at [525, 294] on div "Sent 08/26/2025" at bounding box center [538, 292] width 39 height 9
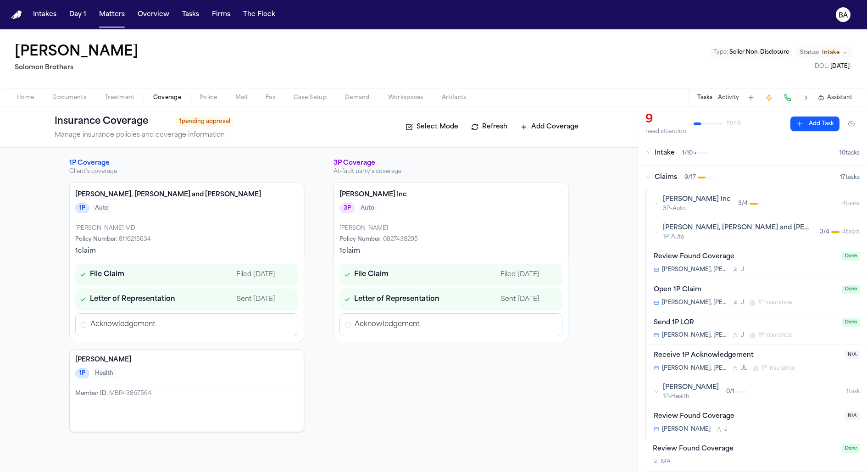
click at [468, 414] on div "3P Coverage At-fault party's coverage Bryan Inc 3P Auto Holly King Policy Numbe…" at bounding box center [450, 295] width 235 height 273
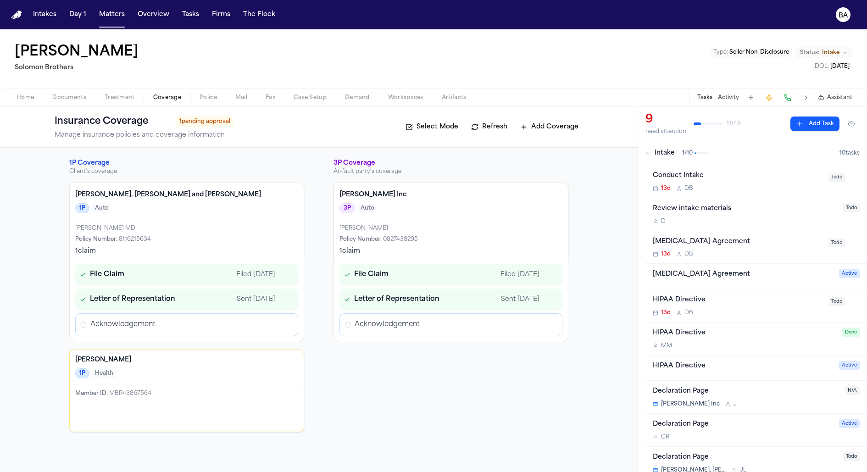
click at [355, 276] on span "File Claim" at bounding box center [371, 275] width 34 height 10
click at [361, 299] on span "Letter of Representation" at bounding box center [396, 299] width 85 height 10
click at [362, 323] on span "Acknowledgement" at bounding box center [387, 325] width 65 height 10
click at [549, 324] on icon "Open Acknowledgement review" at bounding box center [549, 324] width 7 height 7
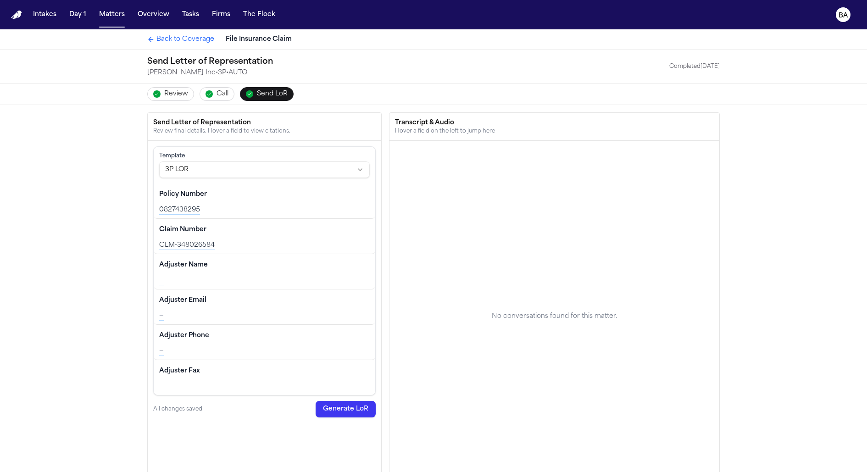
click at [189, 42] on span "Back to Coverage" at bounding box center [185, 39] width 58 height 9
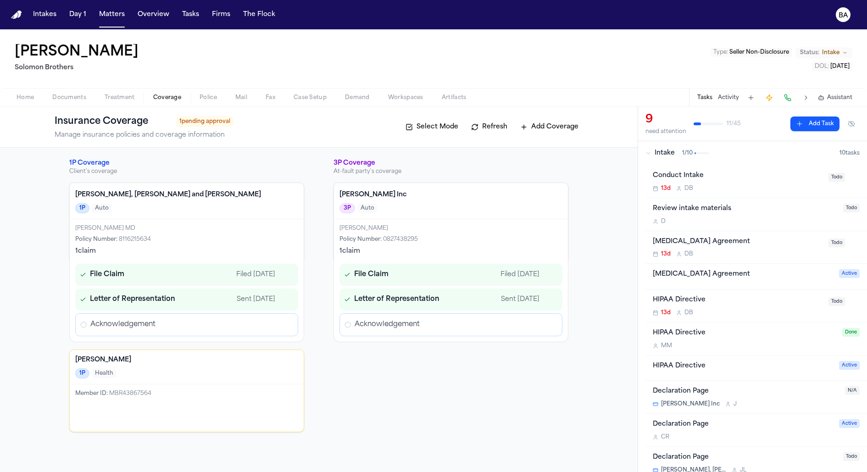
click at [549, 323] on icon "Open Acknowledgement review" at bounding box center [549, 324] width 7 height 7
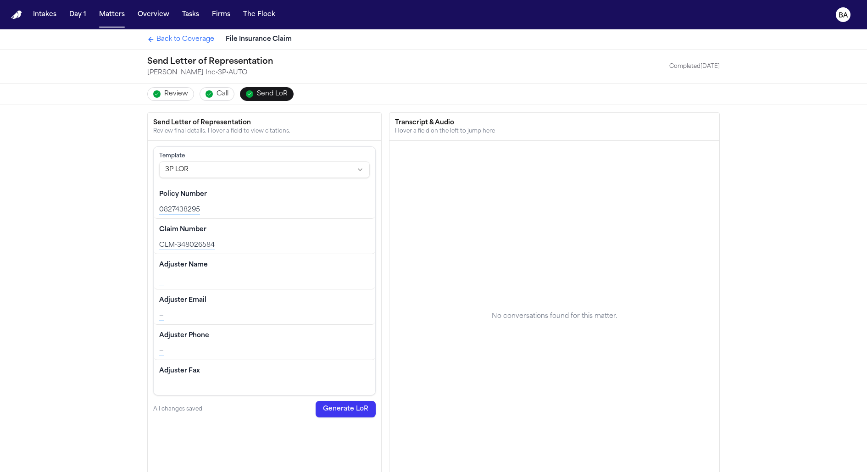
click at [176, 47] on div "Back to Coverage File Insurance Claim" at bounding box center [433, 39] width 587 height 20
click at [175, 45] on div "Back to Coverage File Insurance Claim" at bounding box center [433, 39] width 587 height 20
click at [173, 42] on span "Back to Coverage" at bounding box center [185, 39] width 58 height 9
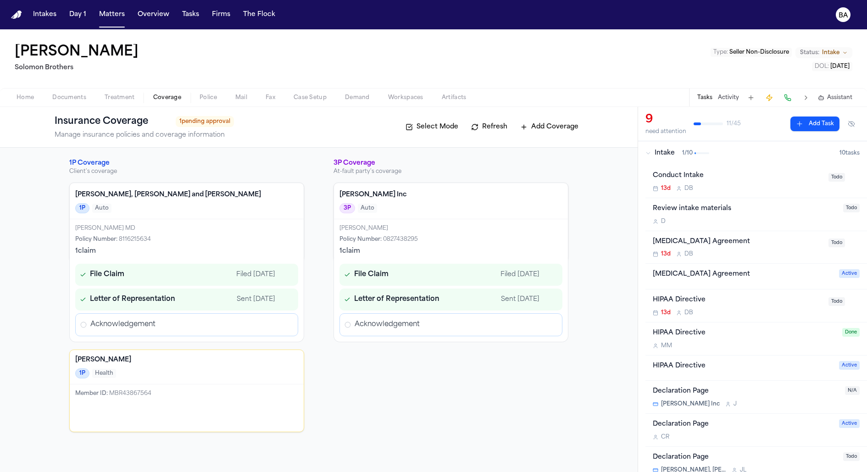
click at [549, 325] on icon "Open Acknowledgement review" at bounding box center [549, 324] width 7 height 7
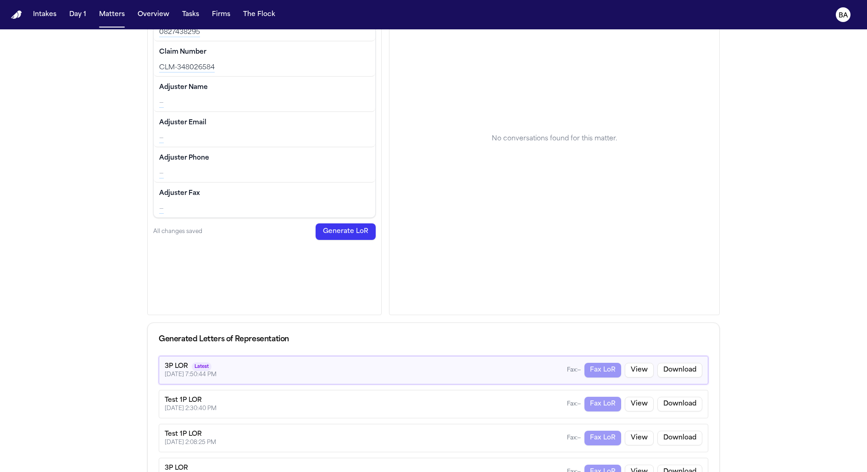
scroll to position [241, 0]
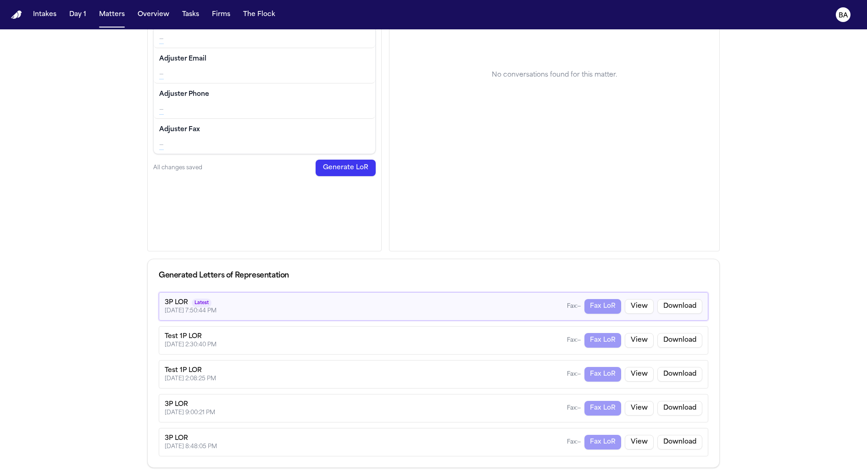
click at [605, 305] on div "Fax: — Fax LoR View Download" at bounding box center [634, 306] width 135 height 15
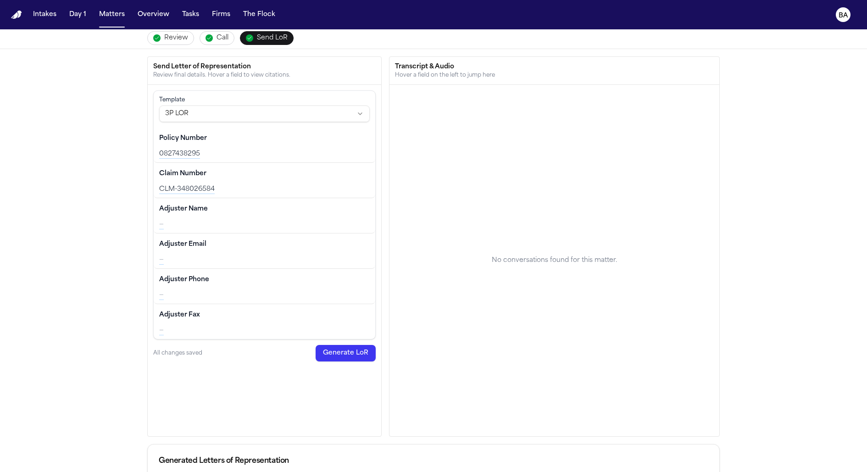
scroll to position [0, 0]
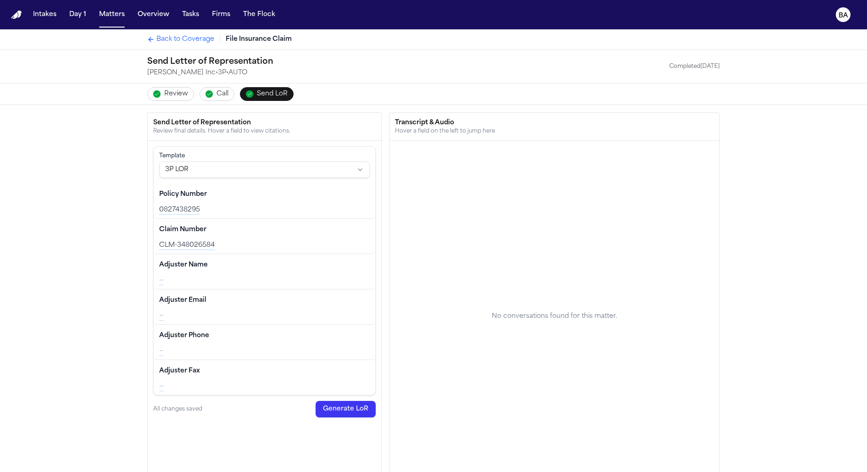
click at [185, 43] on span "Back to Coverage" at bounding box center [185, 39] width 58 height 9
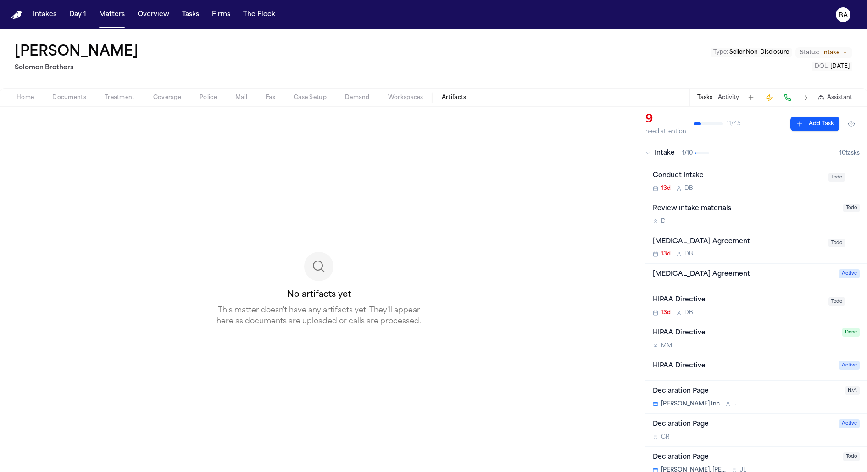
click at [445, 100] on span "Artifacts" at bounding box center [454, 97] width 25 height 7
click at [267, 99] on span "Fax" at bounding box center [271, 97] width 10 height 7
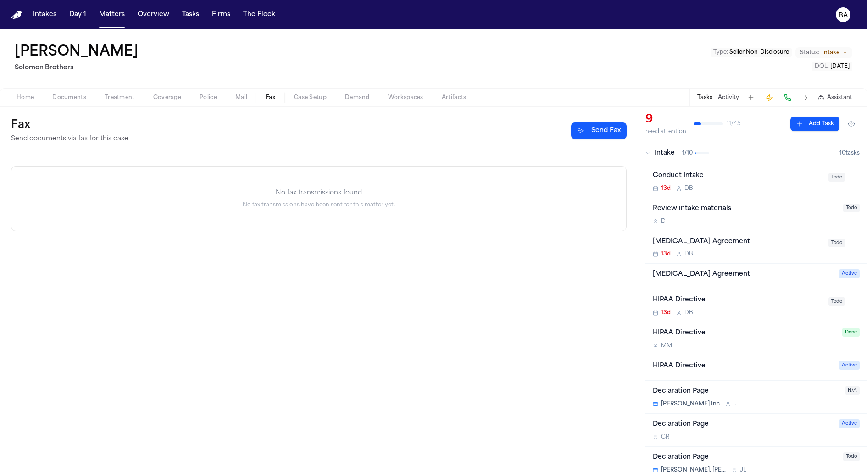
click at [591, 132] on button "Send Fax" at bounding box center [598, 130] width 55 height 17
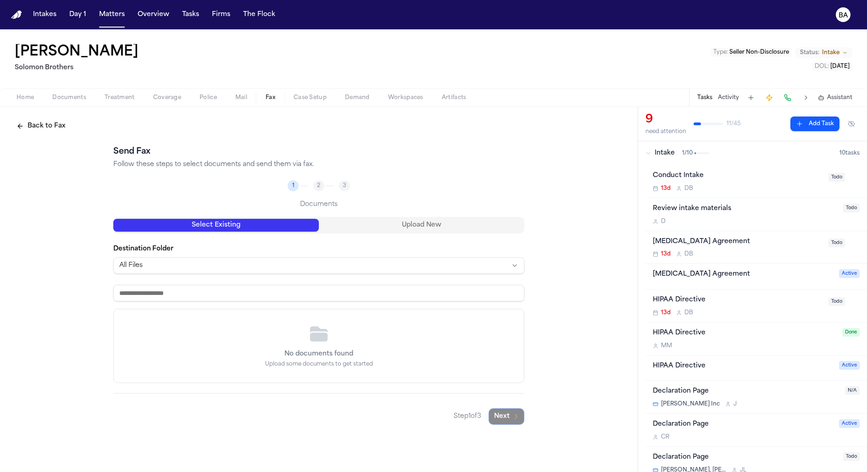
click at [272, 272] on html "Intakes Day 1 Matters Overview Tasks Firms The Flock BA David Harmon Solomon Br…" at bounding box center [433, 236] width 867 height 472
click at [262, 298] on input at bounding box center [318, 293] width 411 height 17
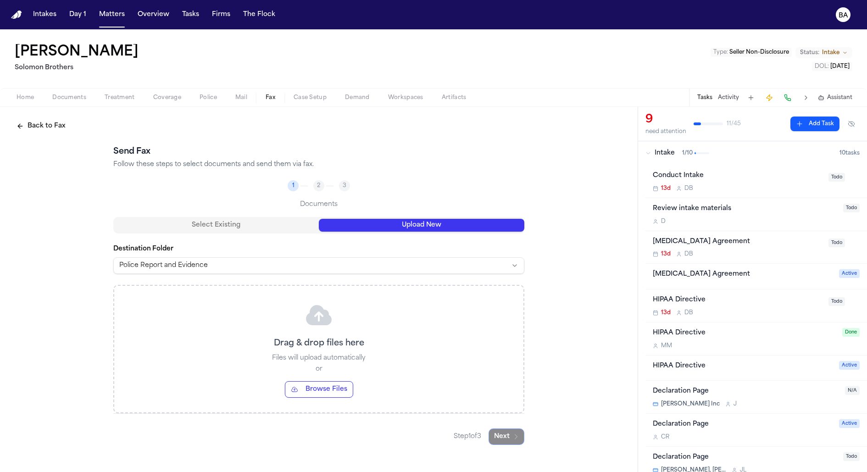
click at [356, 224] on button "Upload New" at bounding box center [421, 225] width 205 height 13
click at [282, 223] on button "Select Existing" at bounding box center [215, 225] width 205 height 13
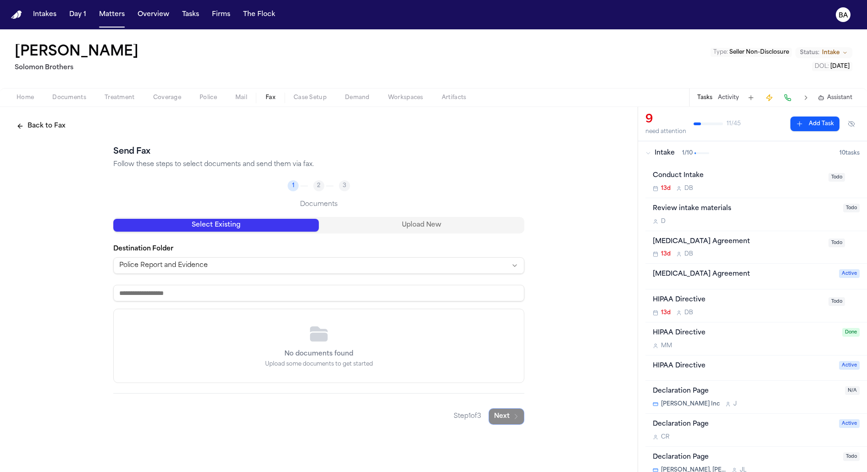
click at [376, 261] on html "Intakes Day 1 Matters Overview Tasks Firms The Flock BA David Harmon Solomon Br…" at bounding box center [433, 236] width 867 height 472
click at [363, 297] on input at bounding box center [318, 293] width 411 height 17
click at [47, 111] on div "Back to Fax Send Fax Follow these steps to select documents and send them via f…" at bounding box center [319, 271] width 638 height 329
click at [47, 123] on button "Back to Fax" at bounding box center [41, 126] width 60 height 17
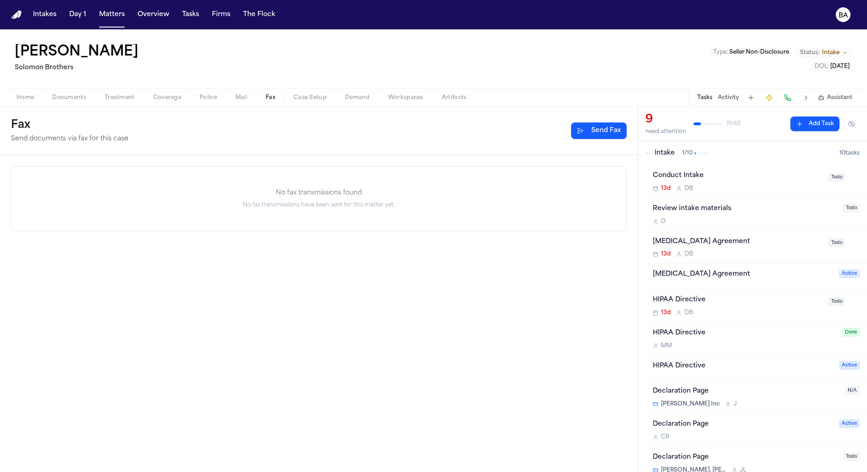
click at [634, 138] on div "Fax Send documents via fax for this case Send Fax" at bounding box center [319, 131] width 638 height 48
click at [594, 136] on button "Send Fax" at bounding box center [598, 130] width 55 height 17
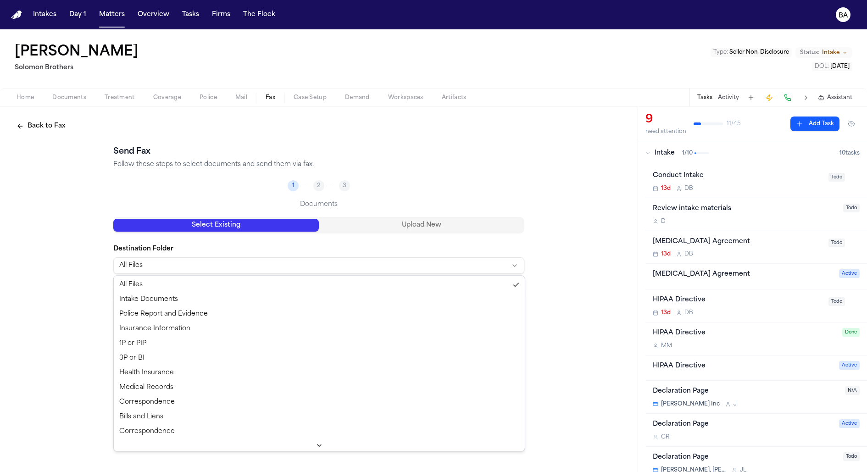
click at [226, 266] on html "Intakes Day 1 Matters Overview Tasks Firms The Flock BA David Harmon Solomon Br…" at bounding box center [433, 236] width 867 height 472
click at [207, 268] on html "Intakes Day 1 Matters Overview Tasks Firms The Flock BA David Harmon Solomon Br…" at bounding box center [433, 236] width 867 height 472
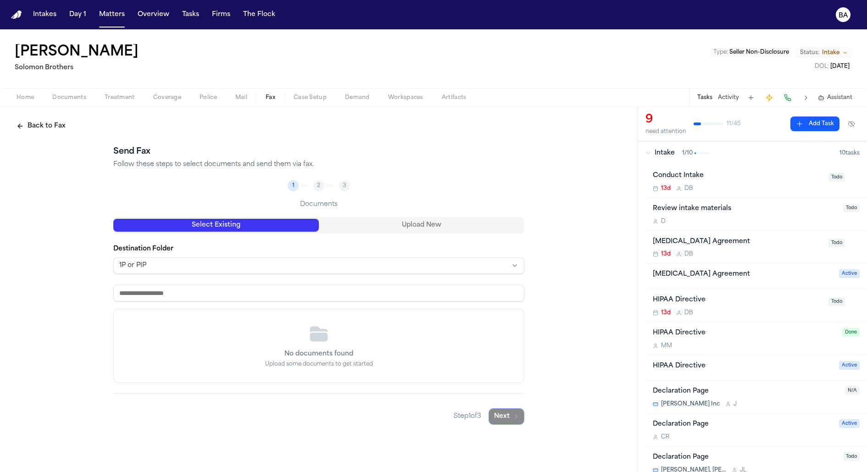
click at [197, 300] on input at bounding box center [318, 293] width 411 height 17
type input "*"
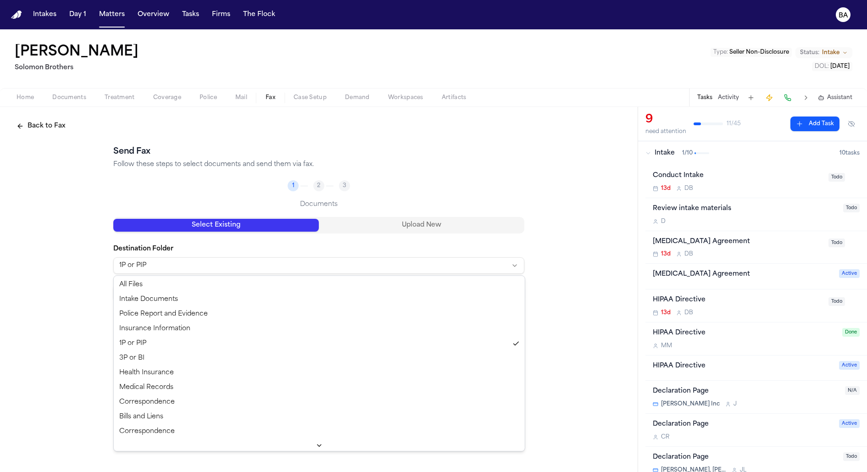
click at [191, 262] on html "Intakes Day 1 Matters Overview Tasks Firms The Flock BA David Harmon Solomon Br…" at bounding box center [433, 236] width 867 height 472
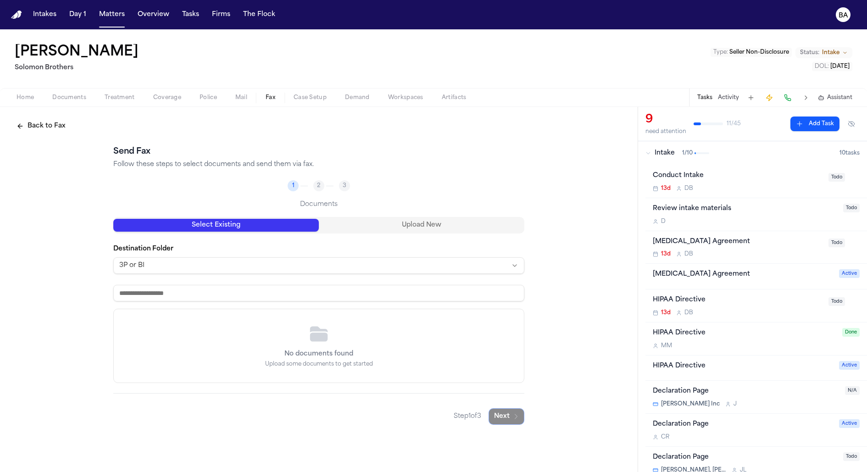
click at [189, 309] on div "No documents found Upload some documents to get started" at bounding box center [319, 345] width 410 height 73
click at [188, 300] on input at bounding box center [318, 293] width 411 height 17
click at [36, 128] on button "Back to Fax" at bounding box center [41, 126] width 60 height 17
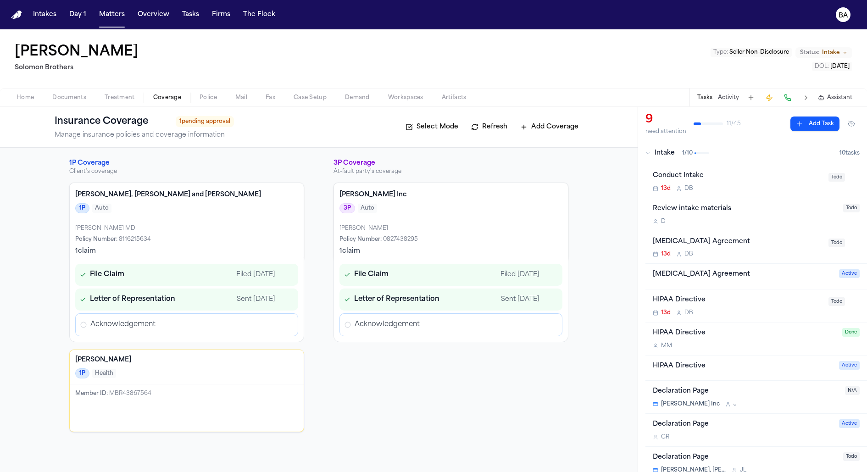
click at [169, 99] on span "Coverage" at bounding box center [167, 97] width 28 height 7
click at [383, 189] on div "Bryan Inc 3P Auto" at bounding box center [451, 201] width 234 height 36
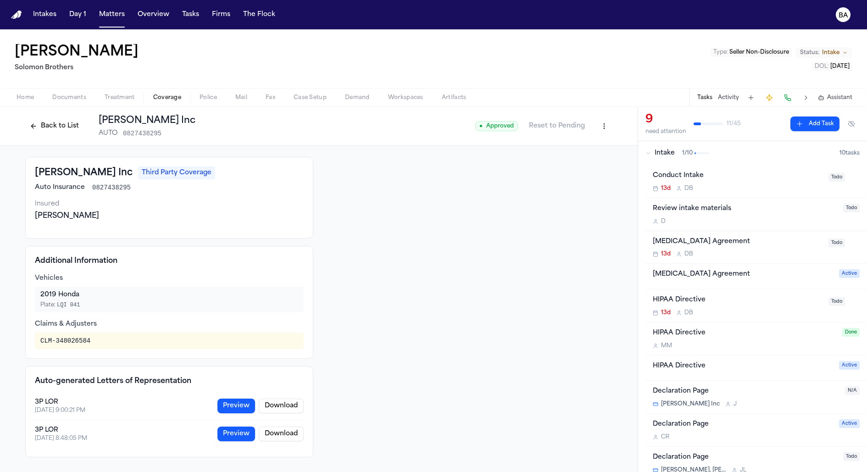
click at [267, 104] on div "Home Documents Treatment Coverage Police Mail Fax Case Setup Demand Workspaces …" at bounding box center [433, 97] width 867 height 18
click at [267, 100] on span "Fax" at bounding box center [271, 97] width 10 height 7
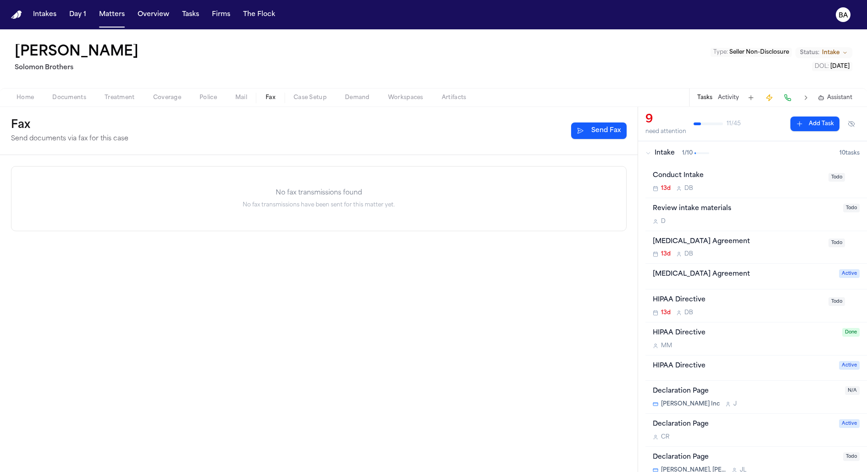
click at [610, 126] on button "Send Fax" at bounding box center [598, 130] width 55 height 17
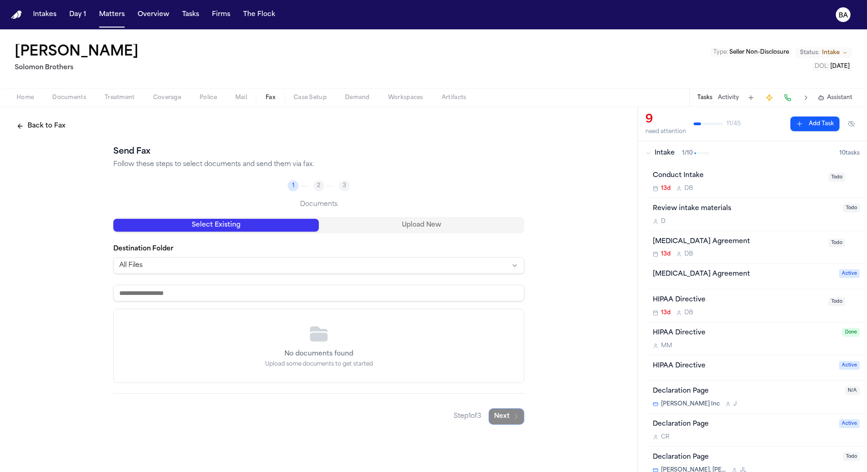
click at [276, 266] on html "Intakes Day 1 Matters Overview Tasks Firms The Flock BA David Harmon Solomon Br…" at bounding box center [433, 236] width 867 height 472
click at [60, 358] on html "Intakes Day 1 Matters Overview Tasks Firms The Flock BA David Harmon Solomon Br…" at bounding box center [433, 236] width 867 height 472
click at [221, 357] on div "No documents found Upload some documents to get started" at bounding box center [319, 345] width 410 height 73
click at [382, 226] on button "Upload New" at bounding box center [421, 225] width 205 height 13
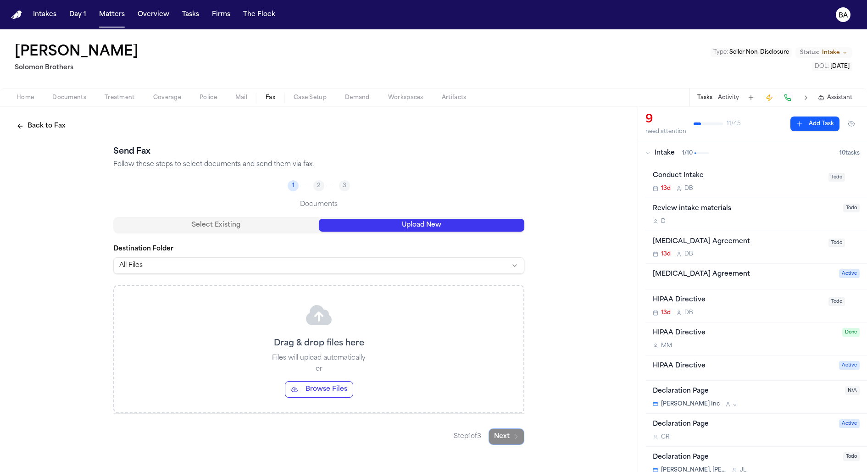
click at [326, 398] on div "Drag & drop files here Files will upload automatically or Browse Files" at bounding box center [318, 349] width 409 height 127
click at [322, 392] on button "Browse Files" at bounding box center [319, 389] width 68 height 17
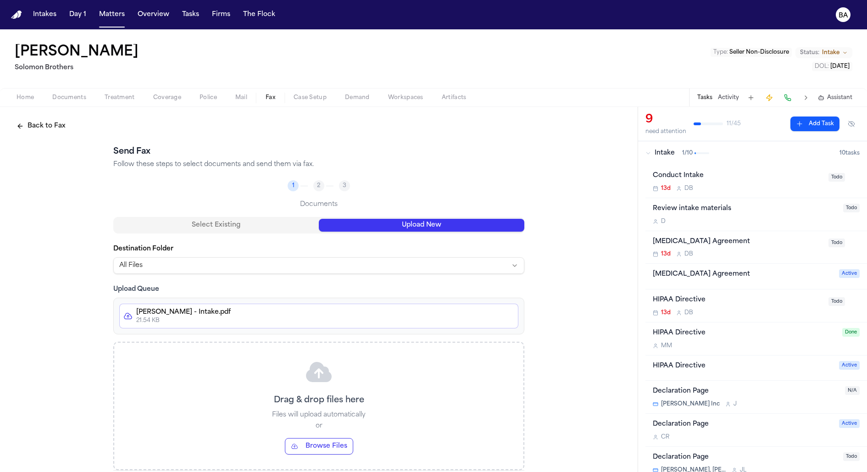
scroll to position [39, 0]
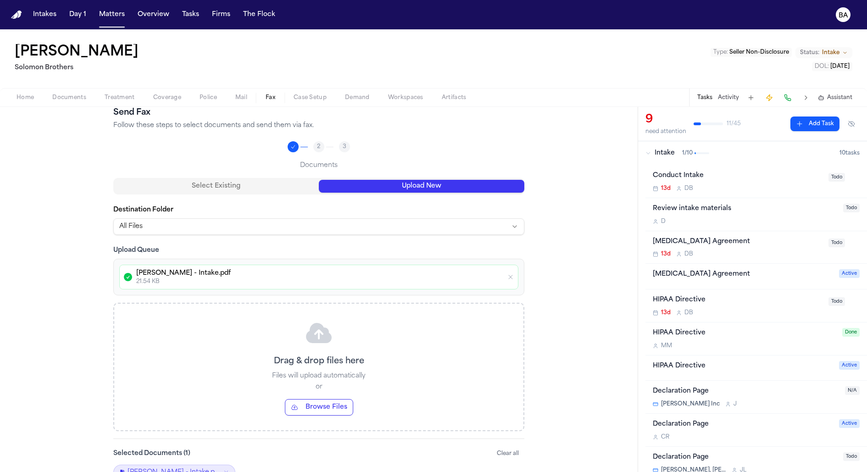
click at [500, 452] on button "Clear all" at bounding box center [507, 453] width 33 height 15
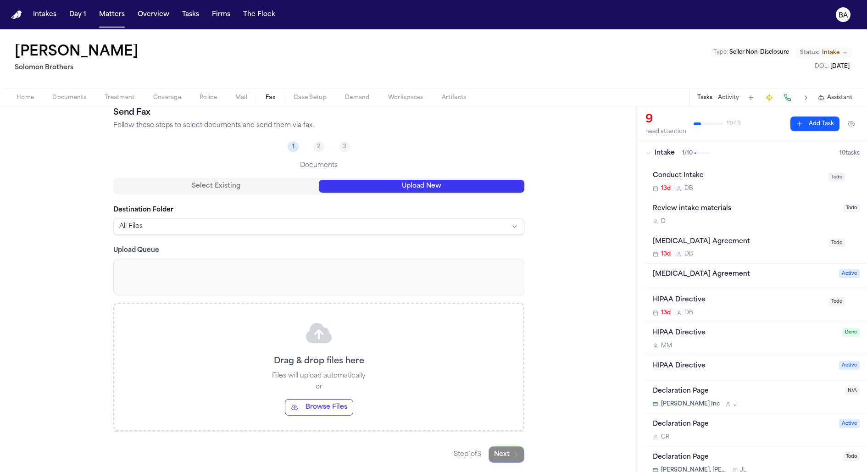
scroll to position [0, 0]
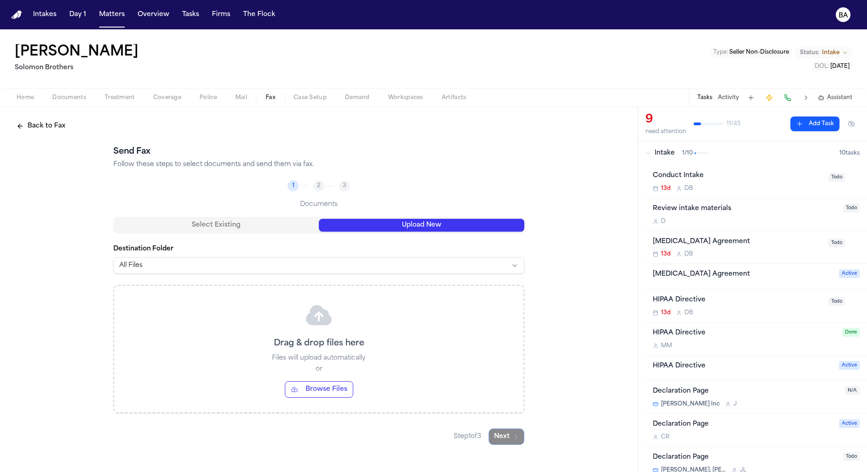
click at [343, 387] on button "Browse Files" at bounding box center [319, 389] width 68 height 17
click at [542, 317] on div "Back to Fax Send Fax Follow these steps to select documents and send them via f…" at bounding box center [319, 281] width 638 height 349
click at [153, 58] on button "1" at bounding box center [162, 52] width 19 height 11
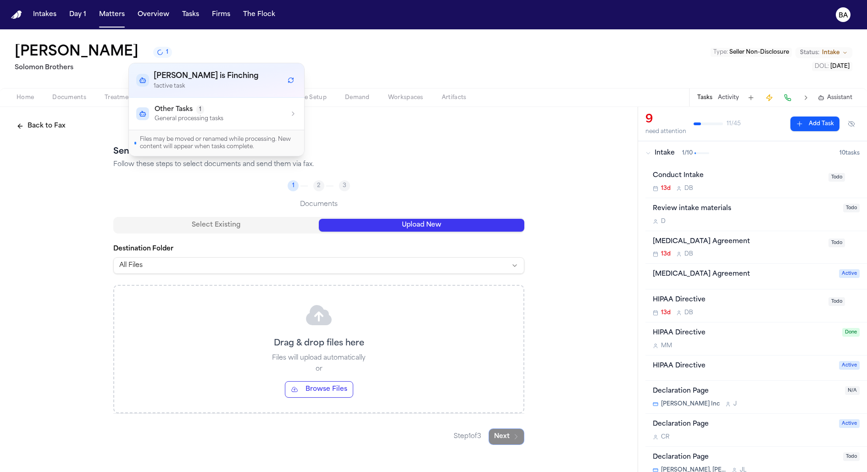
click at [175, 112] on span "Other Tasks" at bounding box center [174, 109] width 38 height 9
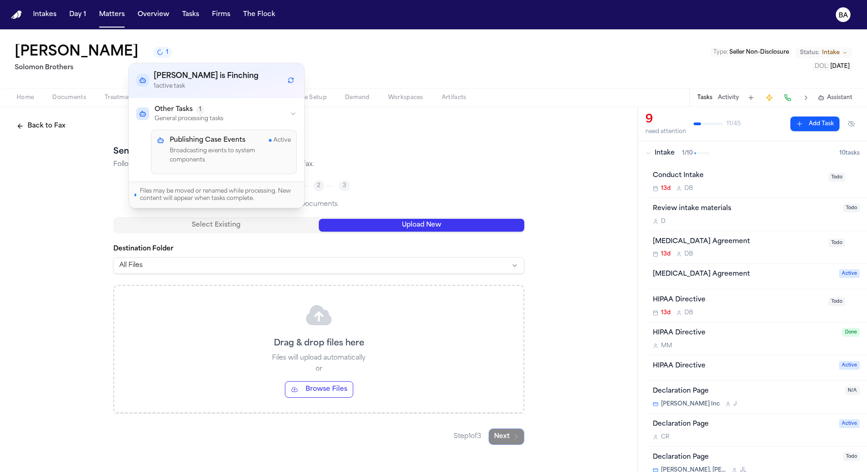
click at [85, 216] on div "Back to Fax Send Fax Follow these steps to select documents and send them via f…" at bounding box center [319, 281] width 638 height 349
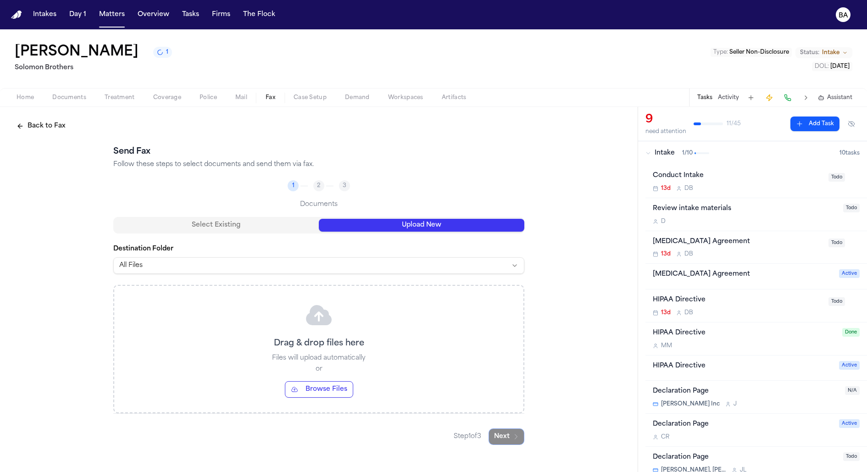
click at [331, 387] on button "Browse Files" at bounding box center [319, 389] width 68 height 17
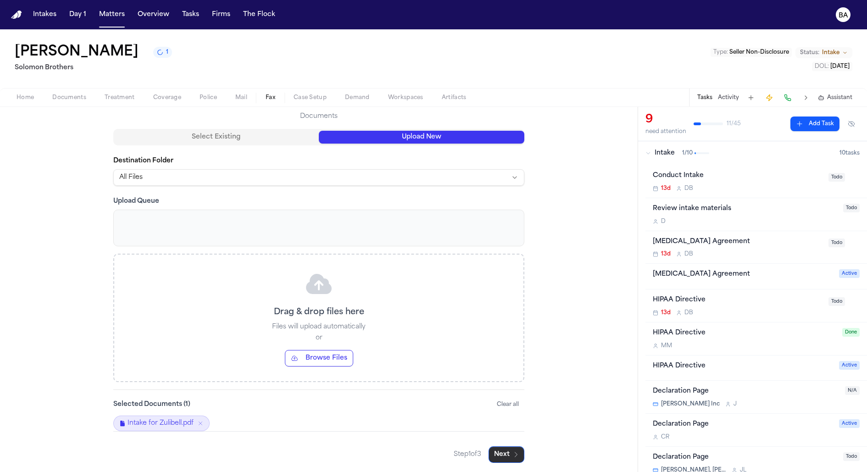
scroll to position [32, 0]
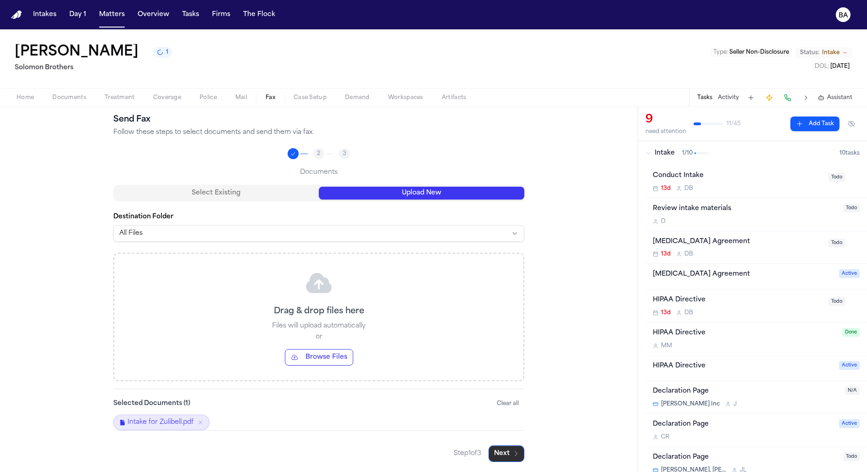
click at [510, 452] on button "Next" at bounding box center [506, 453] width 36 height 17
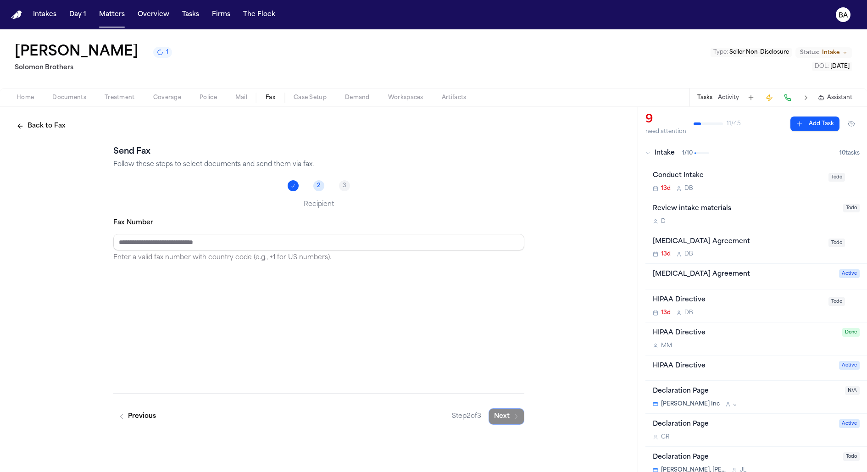
scroll to position [0, 0]
click at [387, 233] on div "Fax Number Enter a valid fax number with country code (e.g., +1 for US numbers)." at bounding box center [318, 240] width 411 height 46
click at [387, 238] on input "Fax Number" at bounding box center [318, 242] width 411 height 17
click at [201, 161] on p "Follow these steps to select documents and send them via fax." at bounding box center [318, 164] width 411 height 9
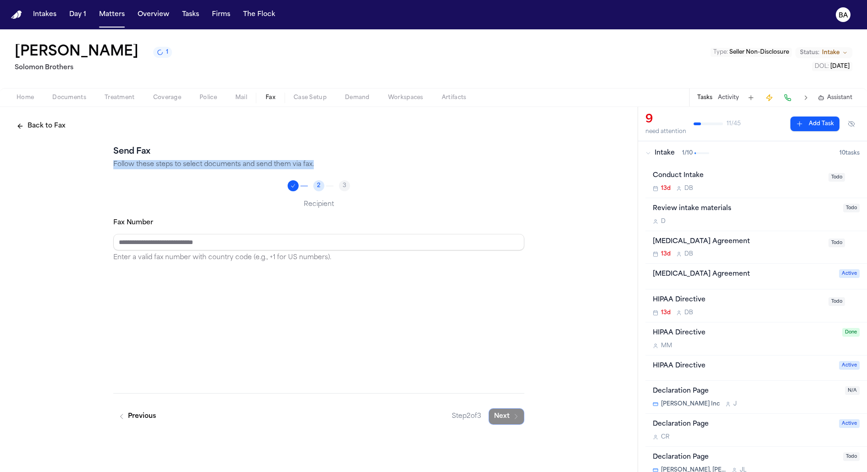
click at [201, 161] on p "Follow these steps to select documents and send them via fax." at bounding box center [318, 164] width 411 height 9
copy div "Follow these steps to select documents and send them via fax."
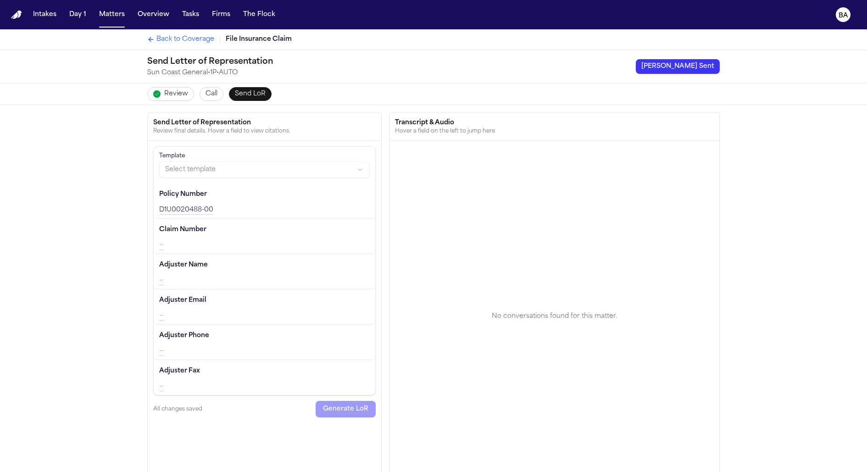
click at [169, 94] on span "Review" at bounding box center [176, 93] width 24 height 9
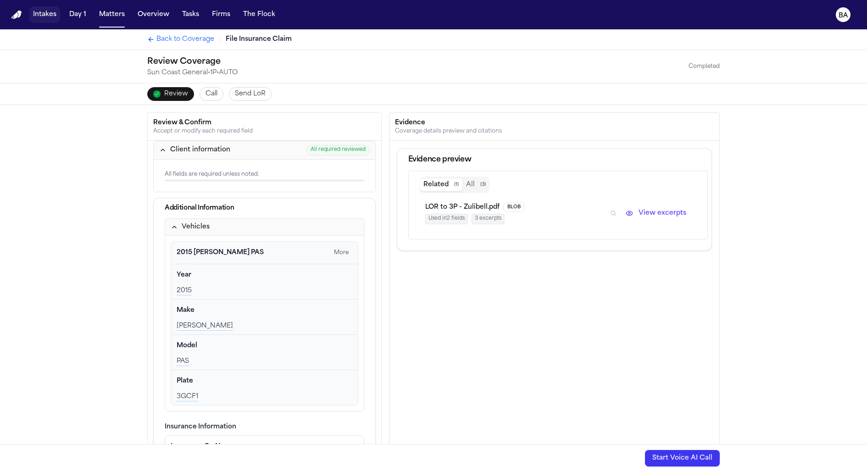
click at [42, 14] on button "Intakes" at bounding box center [44, 14] width 31 height 17
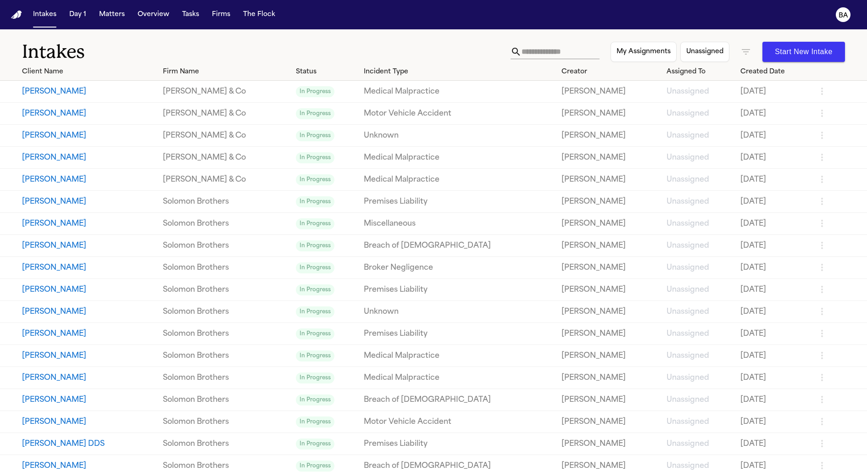
click at [119, 94] on button "[PERSON_NAME]" at bounding box center [88, 91] width 133 height 11
select select "**********"
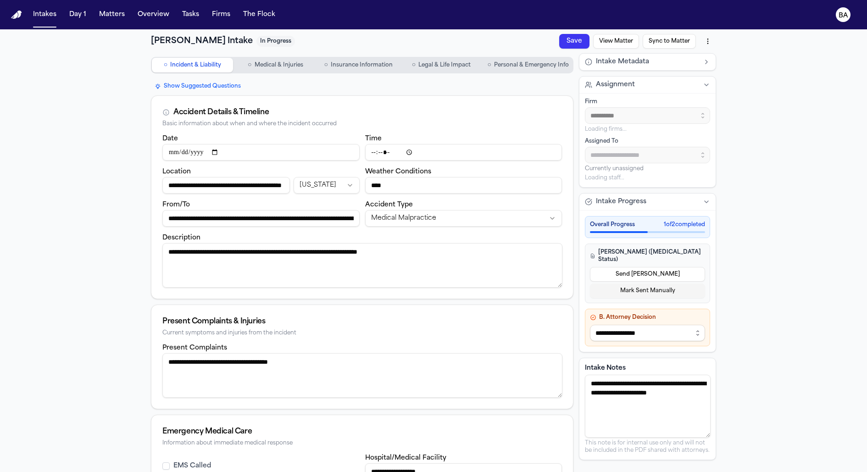
type input "**********"
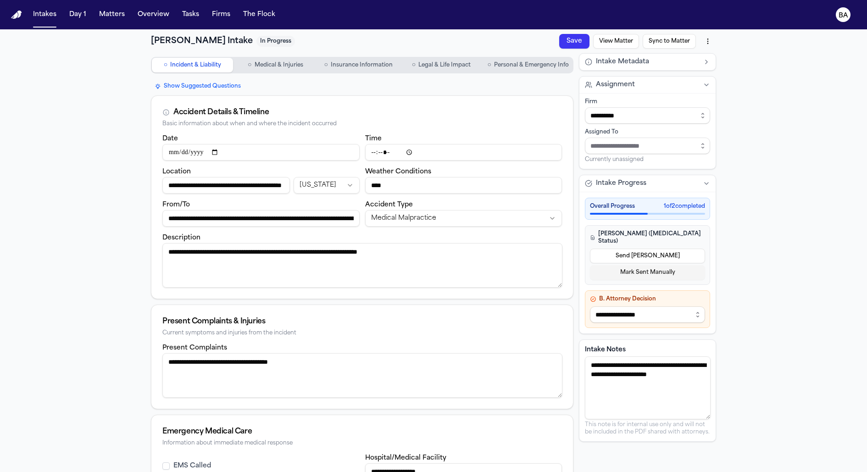
click at [622, 37] on button "View Matter" at bounding box center [616, 41] width 46 height 15
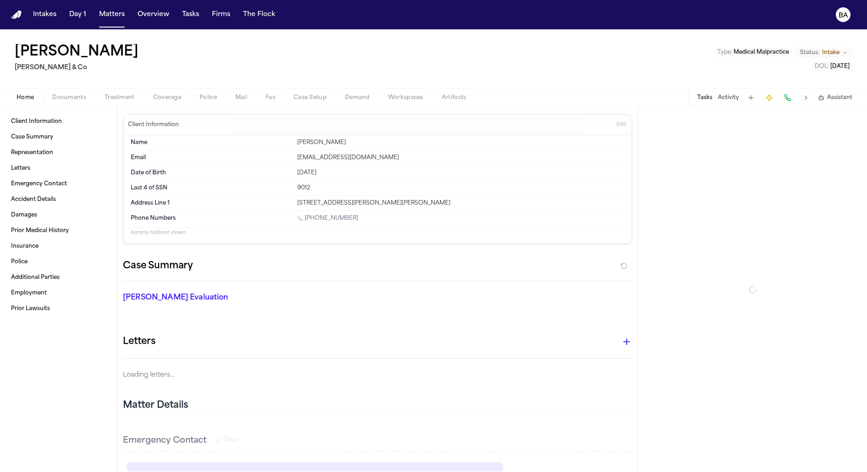
click at [158, 98] on span "Coverage" at bounding box center [167, 97] width 28 height 7
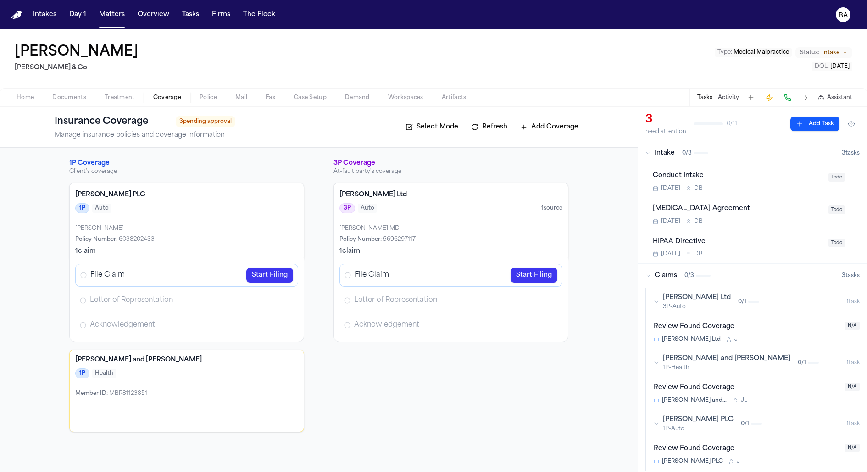
click at [259, 273] on link "Start Filing" at bounding box center [269, 275] width 47 height 15
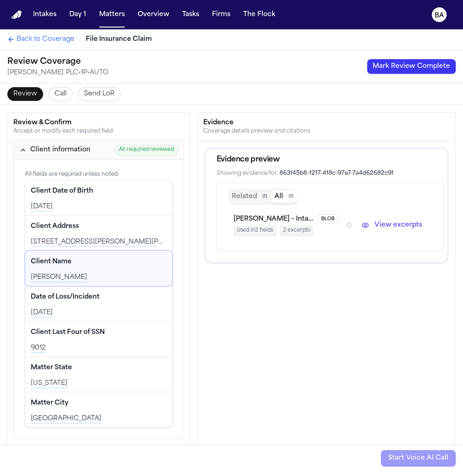
click at [399, 220] on button "View excerpts" at bounding box center [392, 225] width 70 height 11
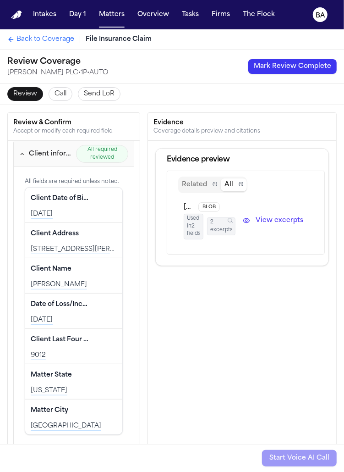
click at [48, 39] on span "Back to Coverage" at bounding box center [46, 39] width 58 height 9
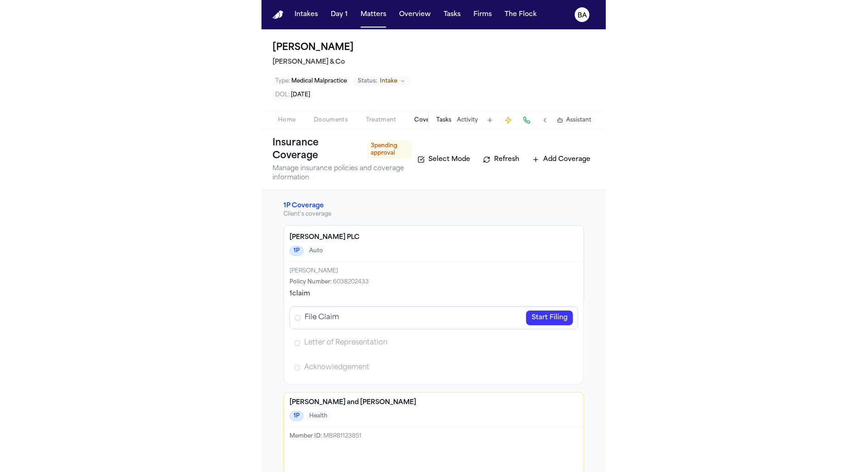
scroll to position [11, 0]
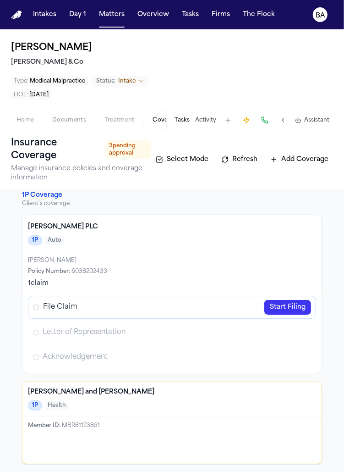
click at [73, 123] on span "Documents" at bounding box center [69, 119] width 34 height 7
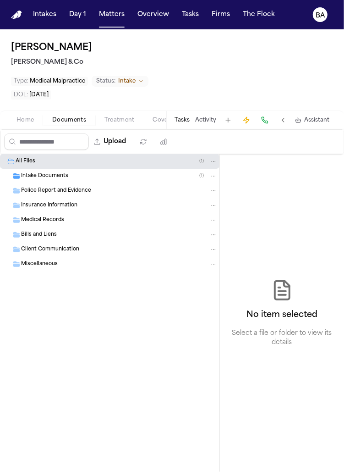
click at [82, 179] on div "Intake Documents ( 1 )" at bounding box center [119, 176] width 197 height 8
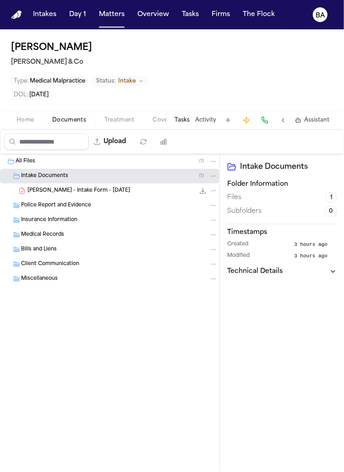
click at [84, 205] on span "Police Report and Evidence" at bounding box center [56, 206] width 70 height 8
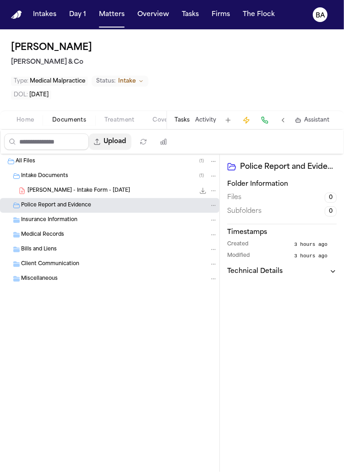
click at [124, 148] on button "Upload" at bounding box center [110, 141] width 43 height 17
select select "**********"
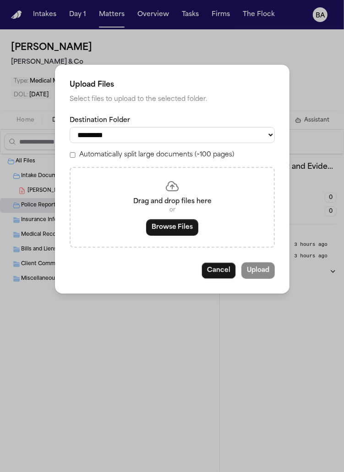
click at [162, 233] on button "Browse Files" at bounding box center [172, 227] width 52 height 17
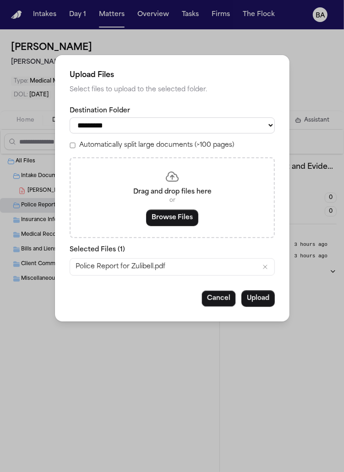
click at [255, 300] on button "Upload" at bounding box center [258, 298] width 33 height 17
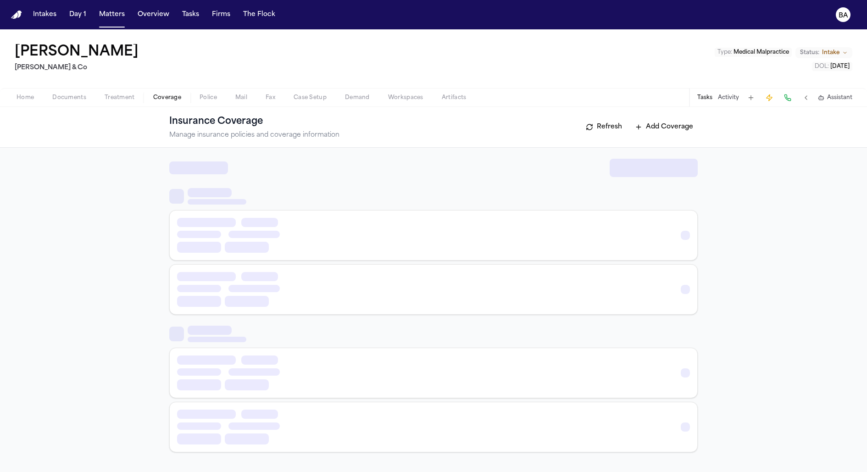
click at [155, 98] on span "Coverage" at bounding box center [167, 97] width 28 height 7
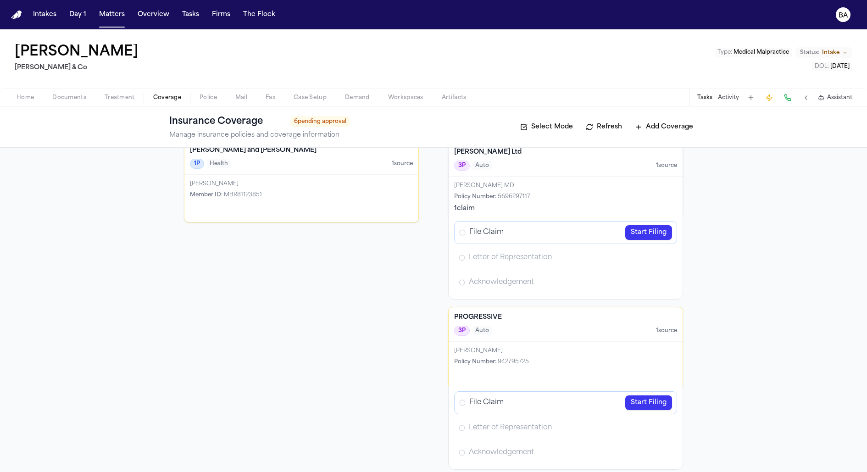
scroll to position [54, 0]
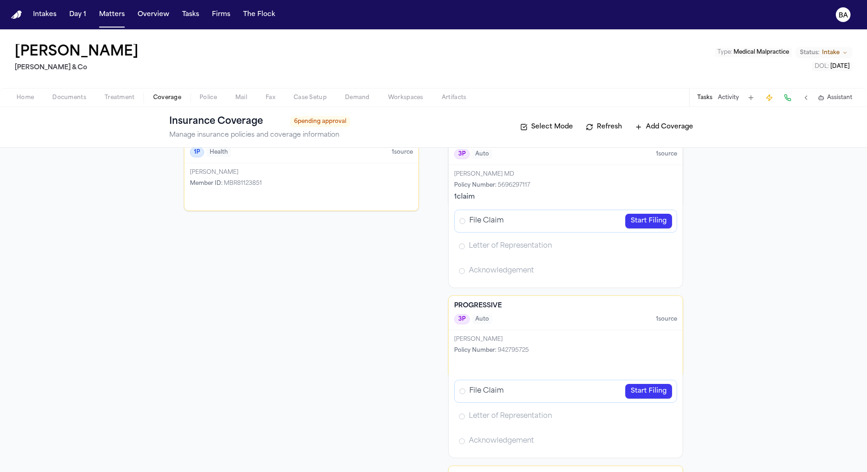
click at [462, 222] on link "Start Filing" at bounding box center [648, 221] width 47 height 15
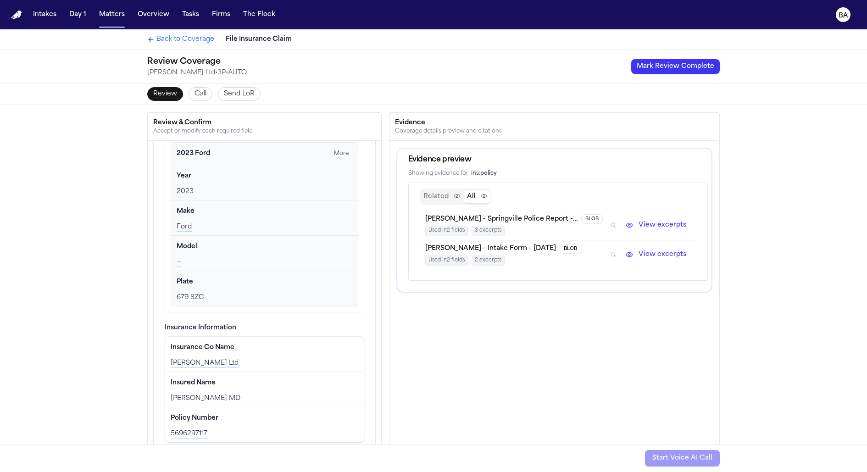
scroll to position [67, 0]
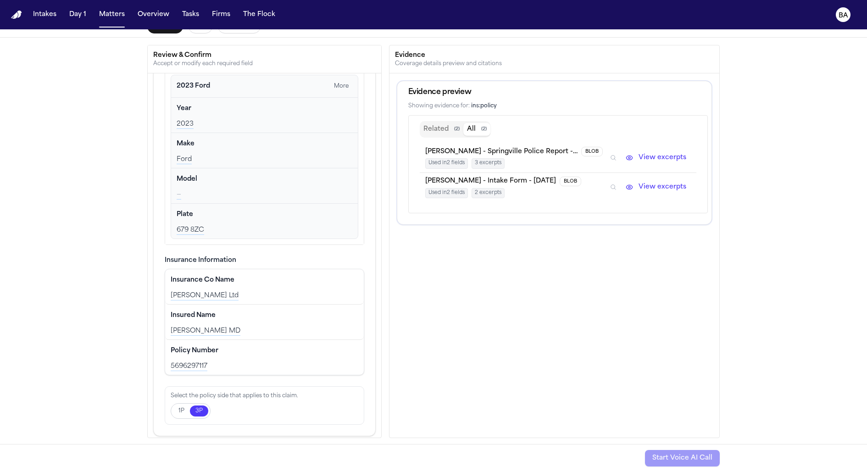
click at [184, 409] on button "1P" at bounding box center [181, 410] width 17 height 11
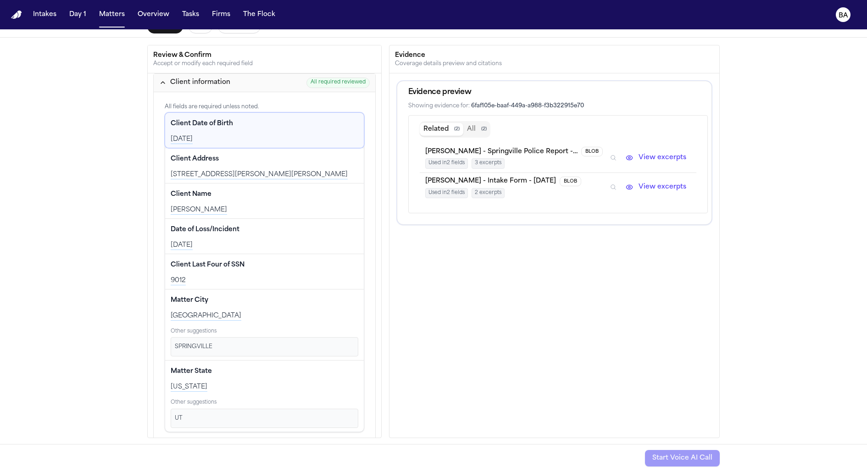
scroll to position [0, 0]
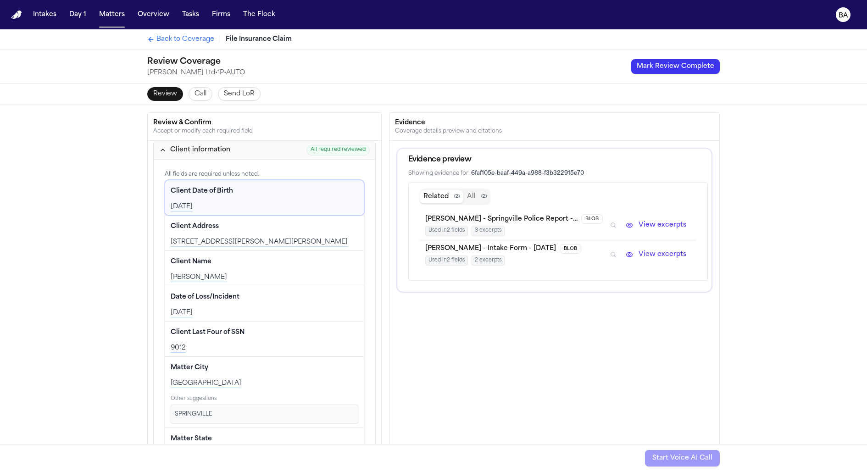
click at [462, 66] on button "Mark Review Complete" at bounding box center [675, 66] width 89 height 15
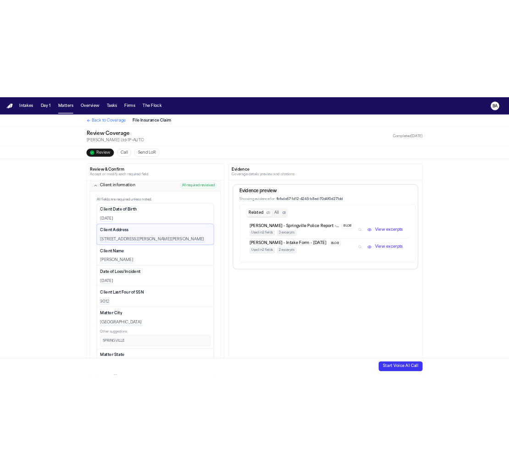
scroll to position [67, 0]
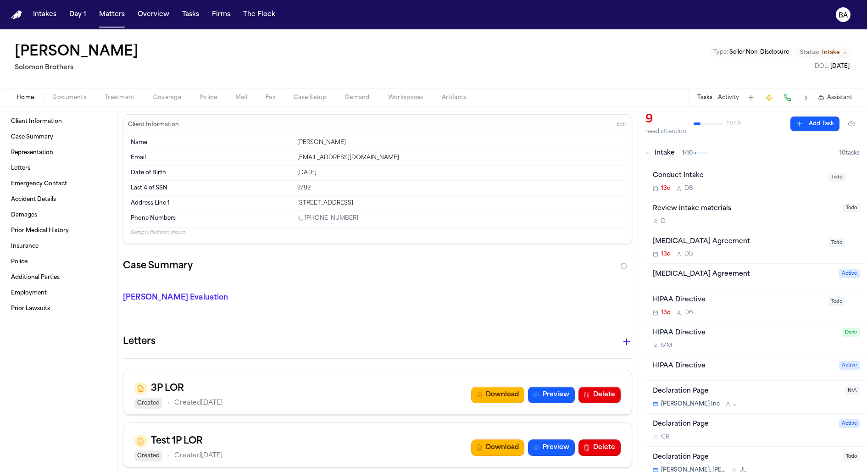
click at [74, 97] on span "Documents" at bounding box center [69, 97] width 34 height 7
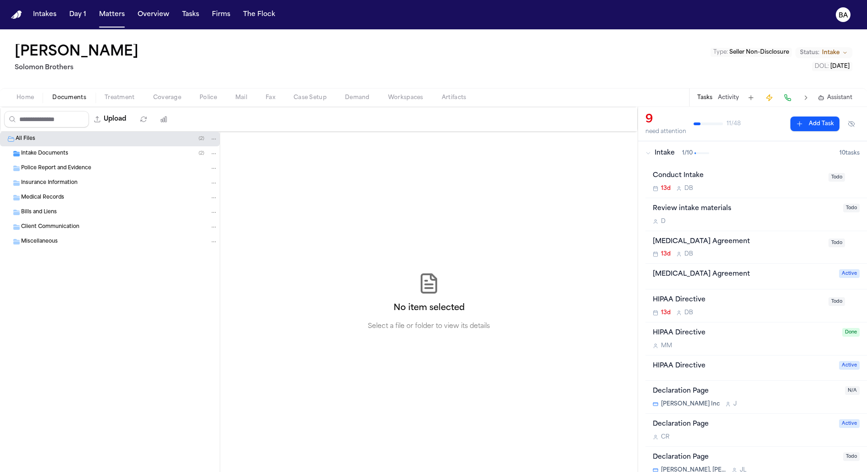
click at [103, 97] on button "Treatment" at bounding box center [119, 97] width 49 height 11
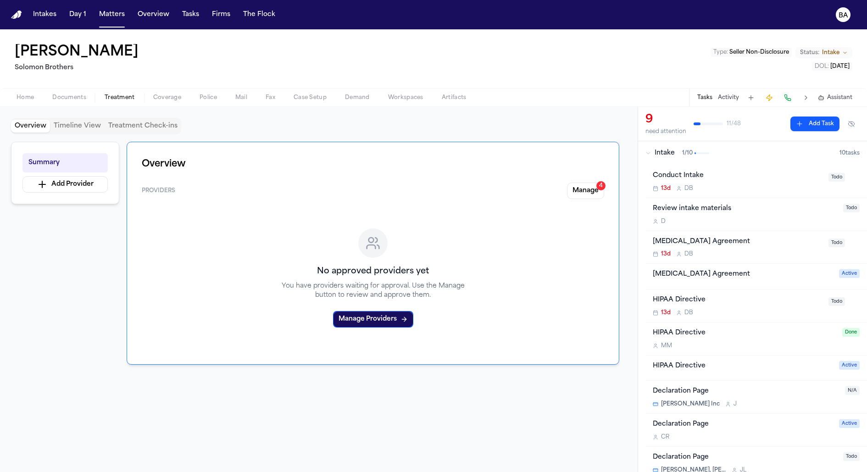
click at [144, 96] on button "Coverage" at bounding box center [167, 97] width 46 height 11
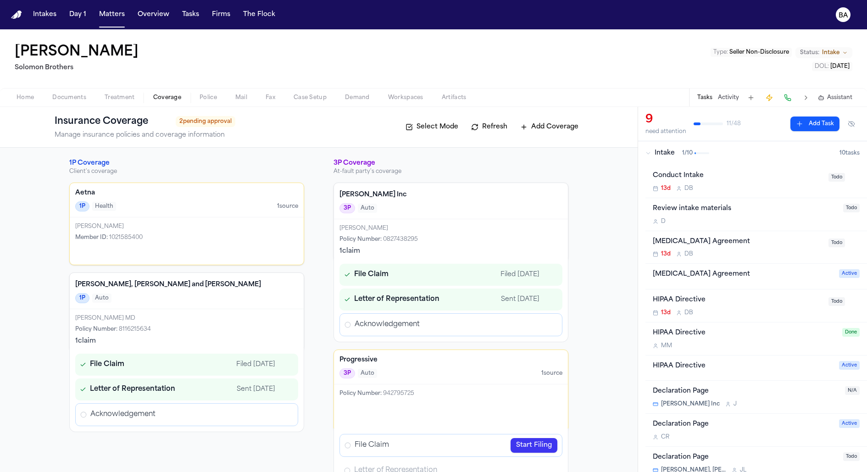
click at [286, 414] on icon "Open Acknowledgement review" at bounding box center [286, 415] width 2 height 4
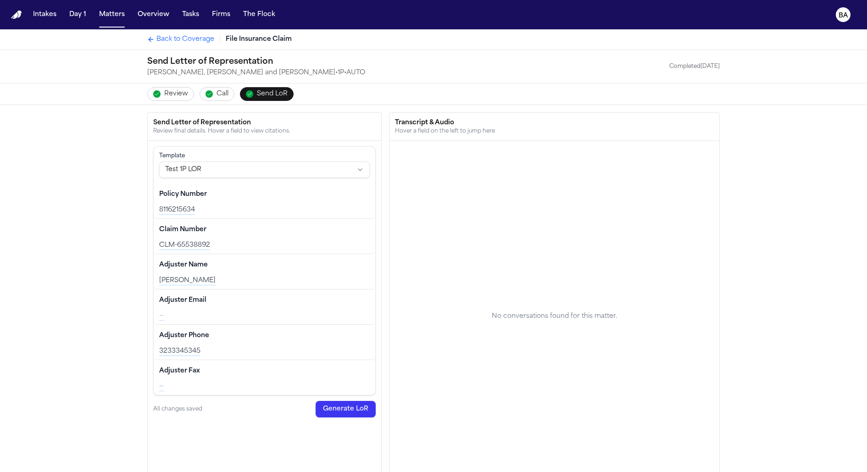
click at [178, 40] on span "Back to Coverage" at bounding box center [185, 39] width 58 height 9
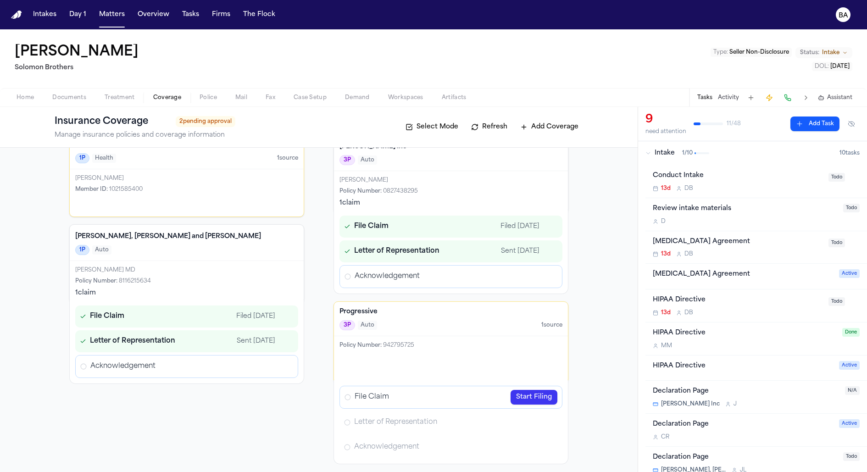
scroll to position [49, 0]
click at [284, 335] on link "Open Letter of Representation review" at bounding box center [286, 340] width 15 height 15
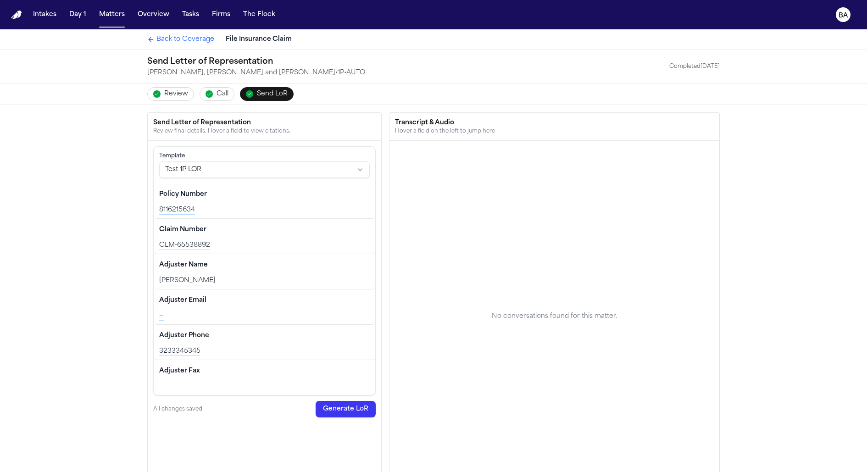
click at [166, 39] on span "Back to Coverage" at bounding box center [185, 39] width 58 height 9
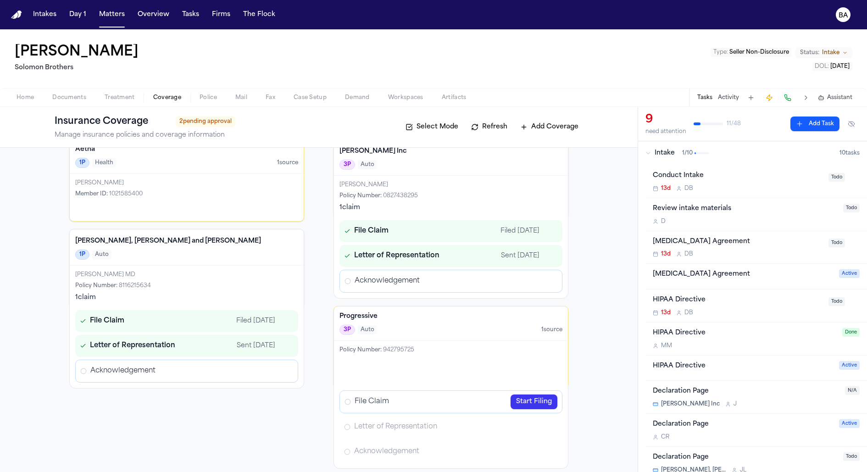
scroll to position [49, 0]
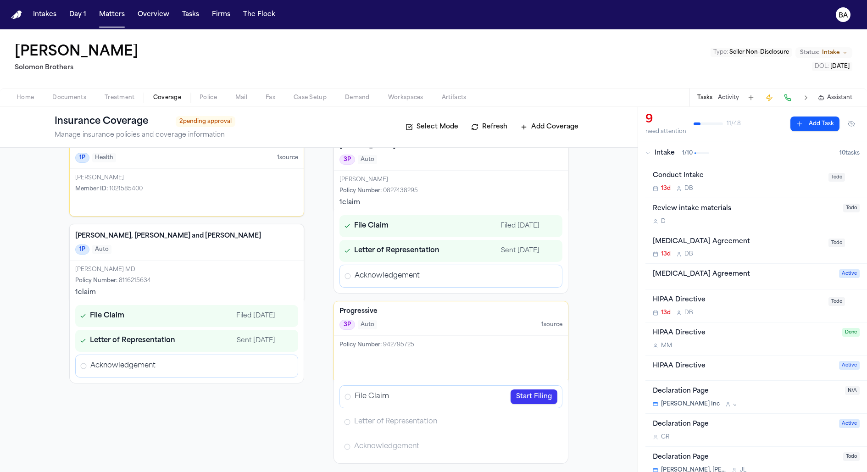
click at [285, 364] on icon "Open Acknowledgement review" at bounding box center [285, 365] width 7 height 7
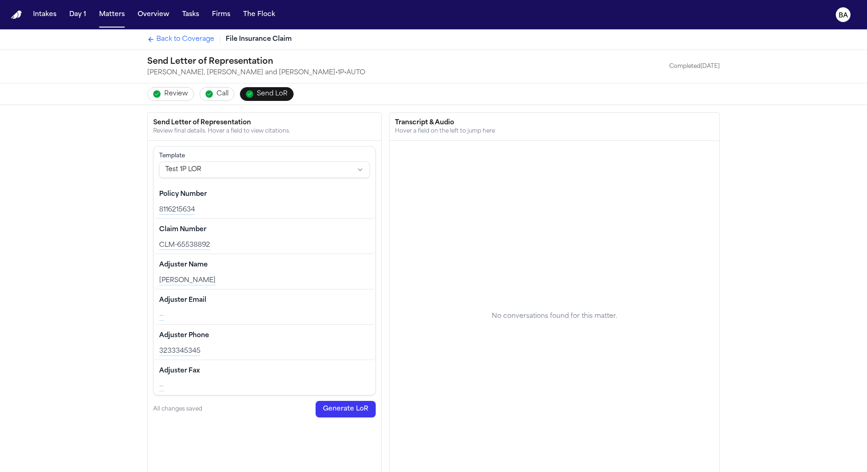
scroll to position [245, 0]
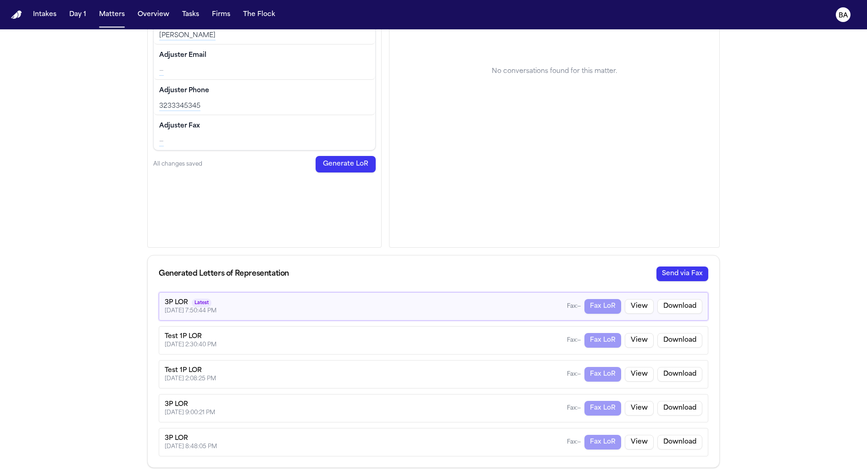
click at [671, 266] on button "Send via Fax" at bounding box center [682, 273] width 52 height 15
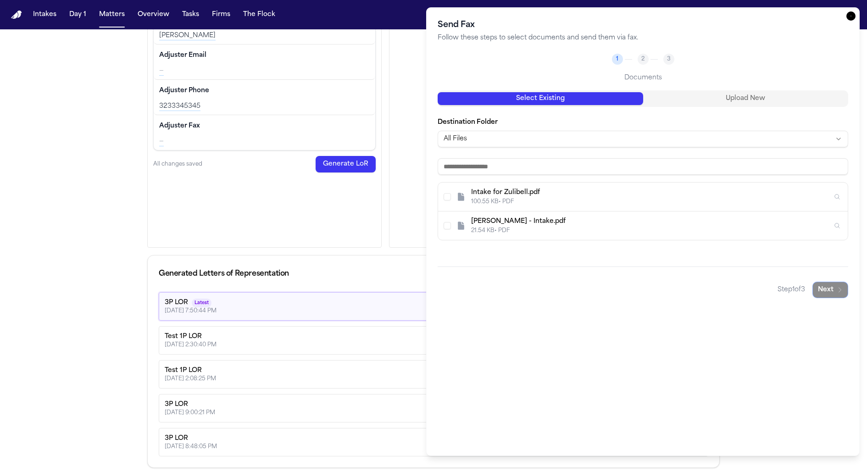
click at [616, 58] on div "1" at bounding box center [617, 59] width 11 height 11
click at [509, 161] on input at bounding box center [643, 166] width 411 height 17
click at [508, 137] on body "Intakes Day 1 Matters Overview Tasks Firms The Flock BA Back to Coverage File I…" at bounding box center [433, 236] width 867 height 472
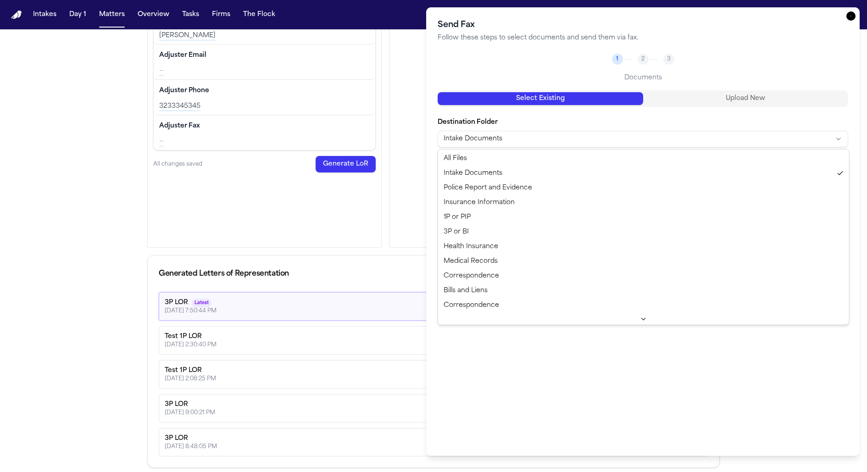
click at [500, 135] on body "Intakes Day 1 Matters Overview Tasks Firms The Flock BA Back to Coverage File I…" at bounding box center [433, 236] width 867 height 472
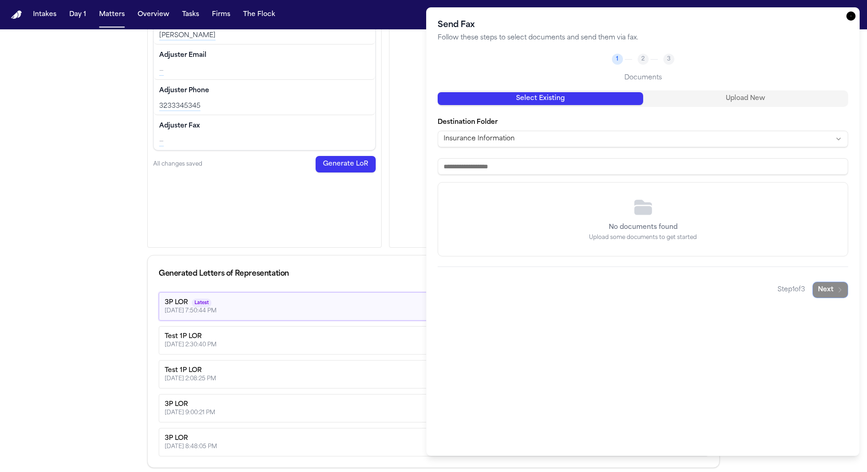
click at [852, 17] on icon "button" at bounding box center [850, 15] width 9 height 9
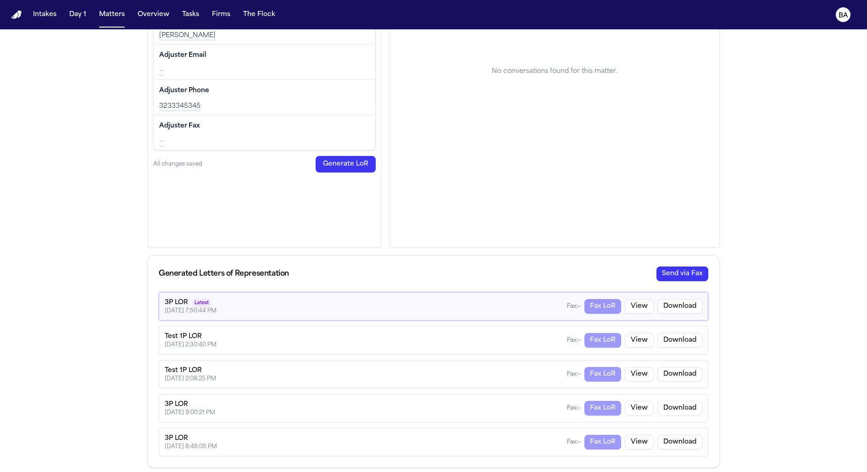
click at [688, 270] on button "Send via Fax" at bounding box center [682, 273] width 52 height 15
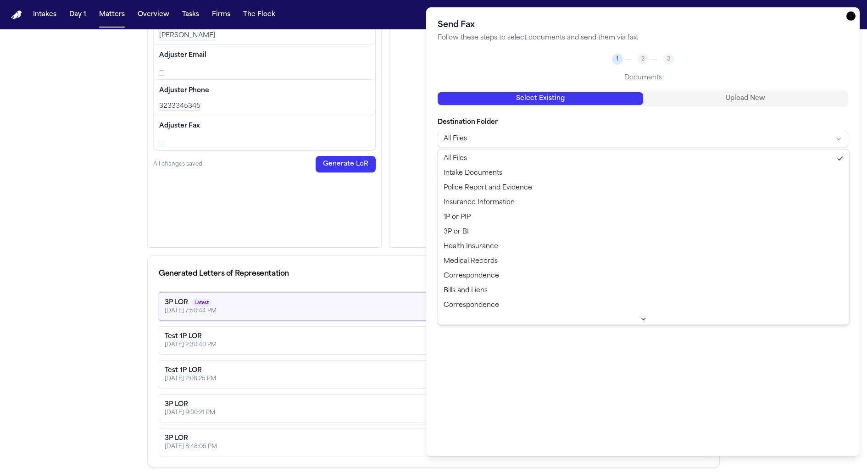
click at [506, 141] on body "Intakes Day 1 Matters Overview Tasks Firms The Flock BA Back to Coverage File I…" at bounding box center [433, 236] width 867 height 472
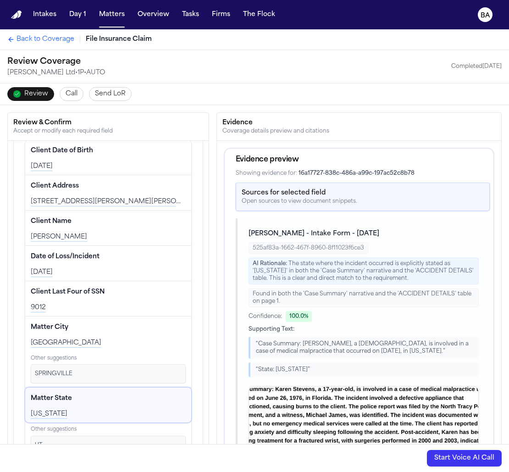
scroll to position [86, 0]
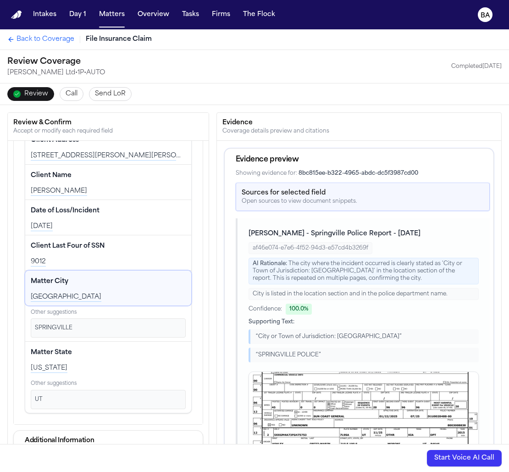
click at [155, 325] on button "Confirm" at bounding box center [164, 328] width 34 height 15
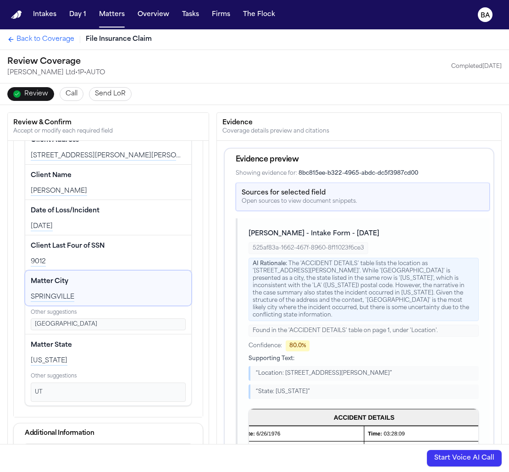
click at [170, 280] on button "Edit" at bounding box center [174, 281] width 23 height 15
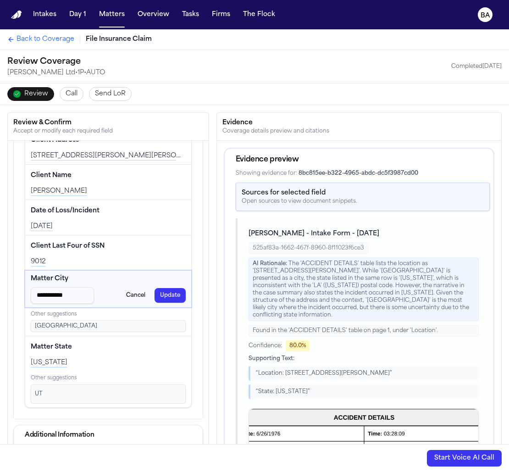
click at [133, 293] on button "Cancel" at bounding box center [136, 295] width 30 height 15
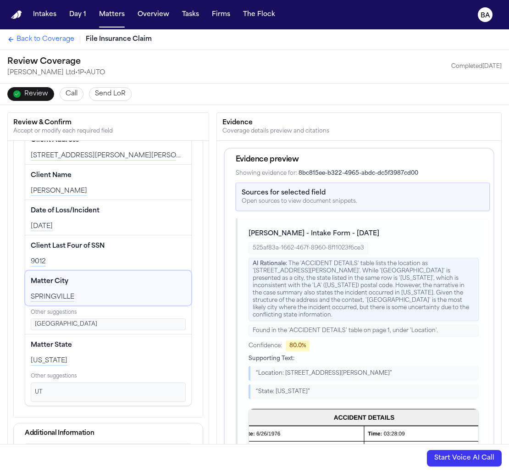
click at [120, 322] on li "[GEOGRAPHIC_DATA]" at bounding box center [108, 324] width 155 height 12
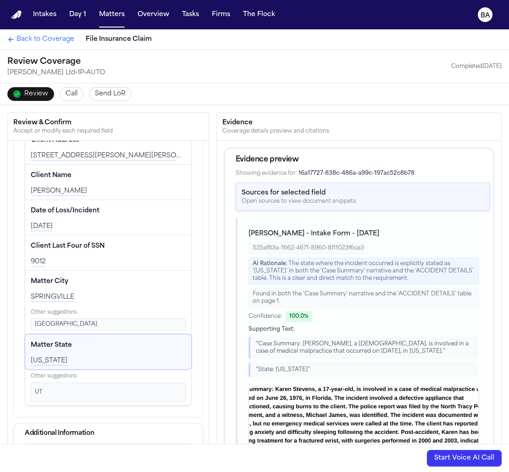
click at [455, 457] on button "Start Voice AI Call" at bounding box center [464, 458] width 75 height 17
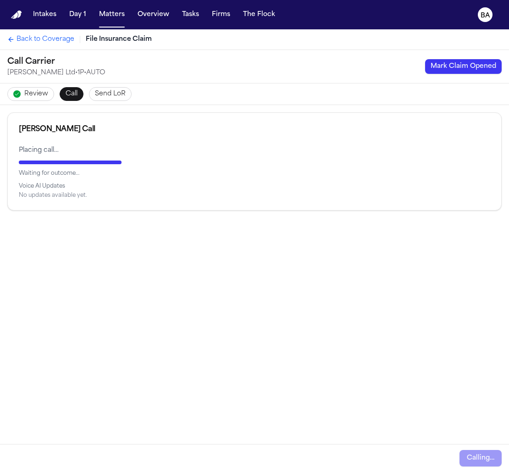
click at [53, 92] on div "Review Call Send LoR" at bounding box center [254, 93] width 509 height 21
click at [42, 93] on span "Review" at bounding box center [36, 93] width 24 height 9
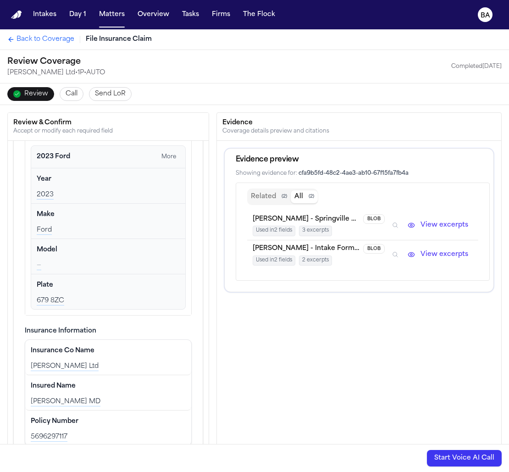
scroll to position [67, 0]
